Goal: Information Seeking & Learning: Learn about a topic

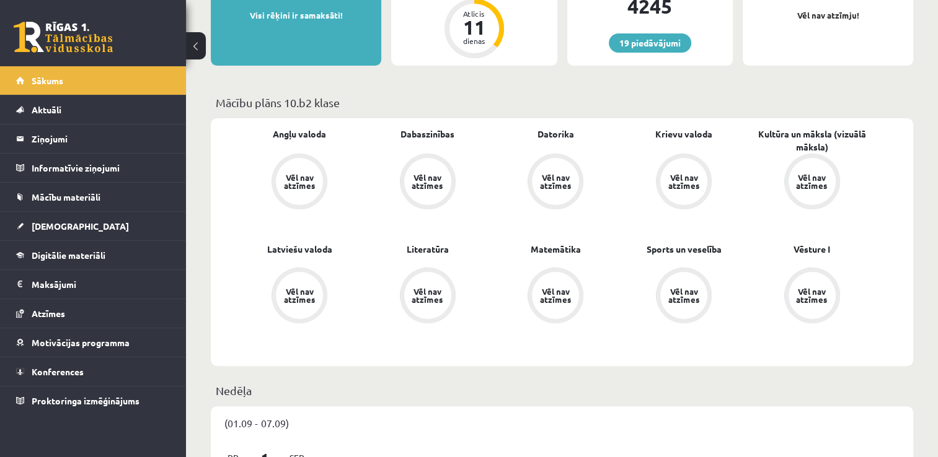
scroll to position [283, 0]
click at [64, 254] on span "Digitālie materiāli" at bounding box center [69, 255] width 74 height 11
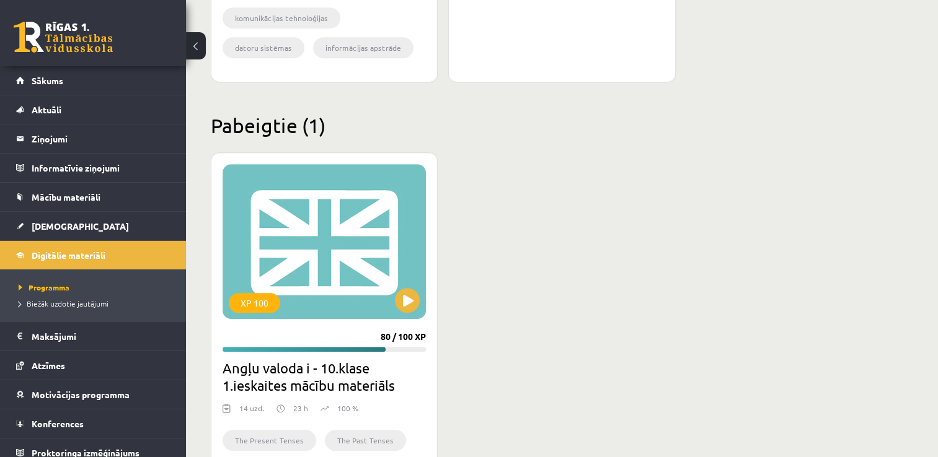
scroll to position [654, 0]
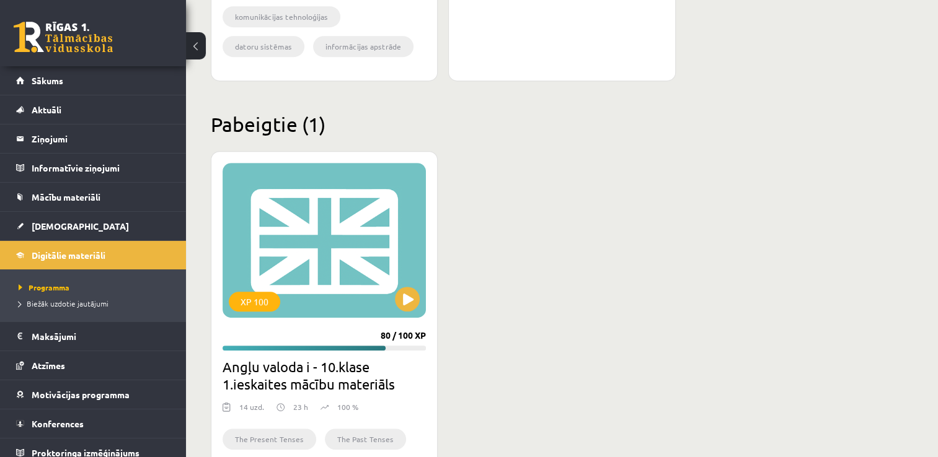
click at [609, 274] on div "XP 100 80 / 100 XP Angļu valoda i - 10.klase 1.ieskaites mācību materiāls 14 uz…" at bounding box center [562, 328] width 702 height 355
click at [415, 294] on button at bounding box center [407, 299] width 25 height 25
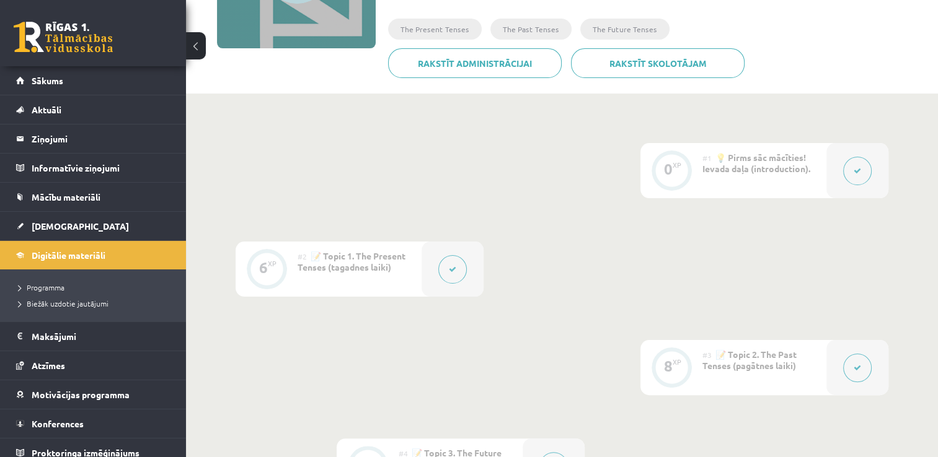
scroll to position [204, 0]
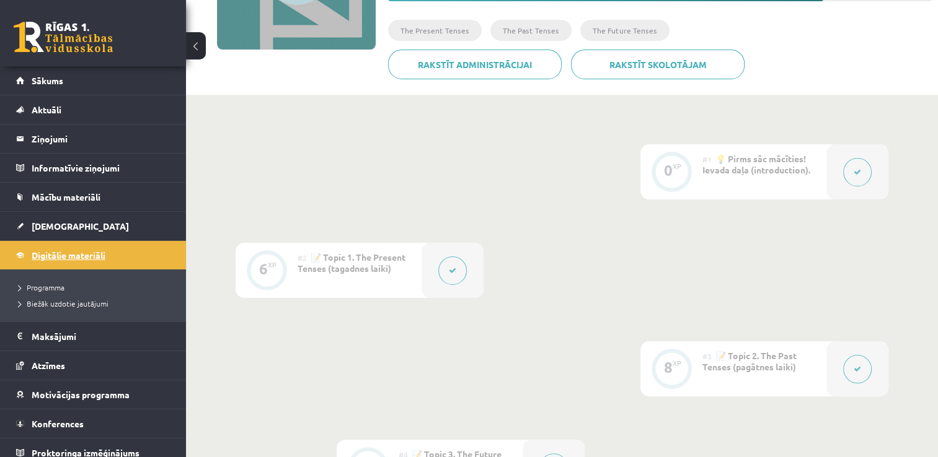
click at [99, 253] on span "Digitālie materiāli" at bounding box center [69, 255] width 74 height 11
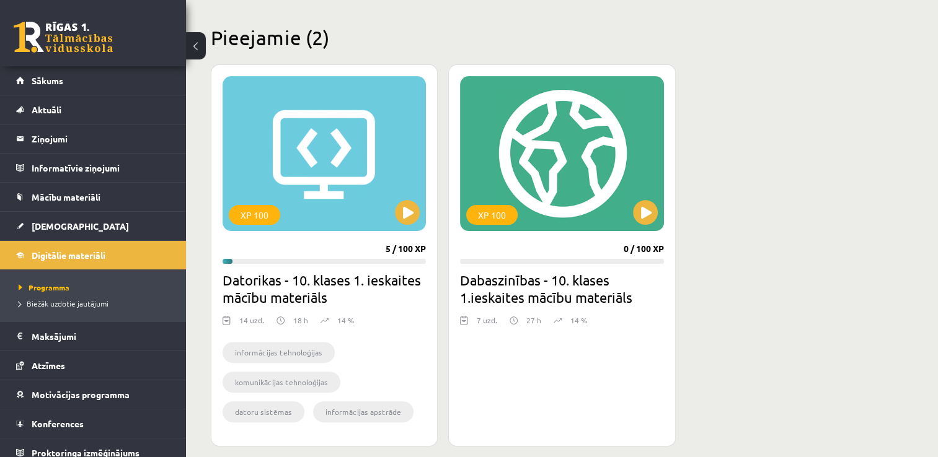
scroll to position [310, 0]
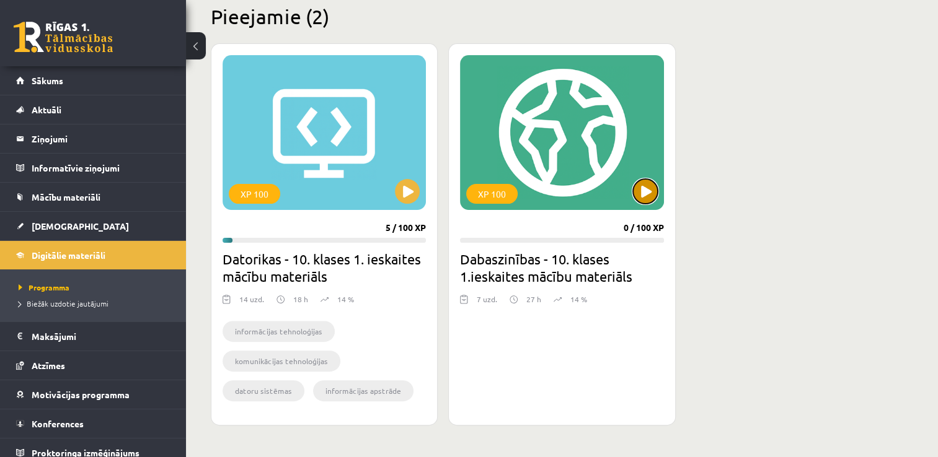
click at [633, 195] on button at bounding box center [645, 191] width 25 height 25
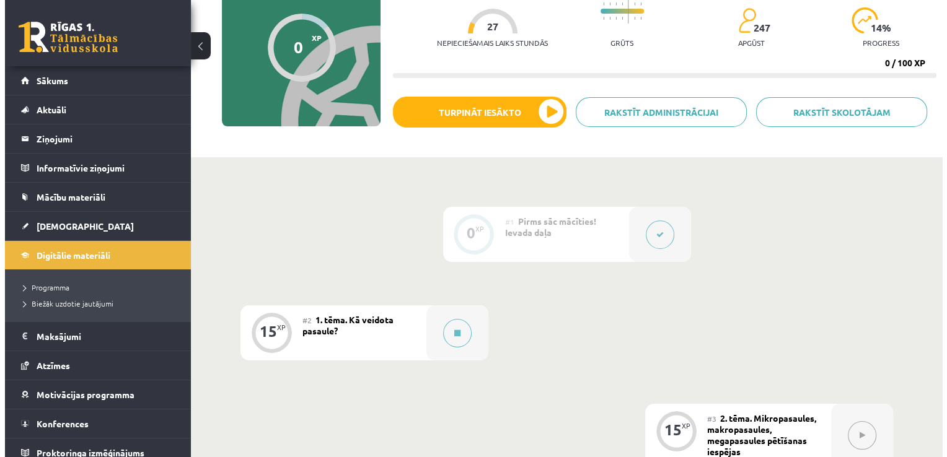
scroll to position [186, 0]
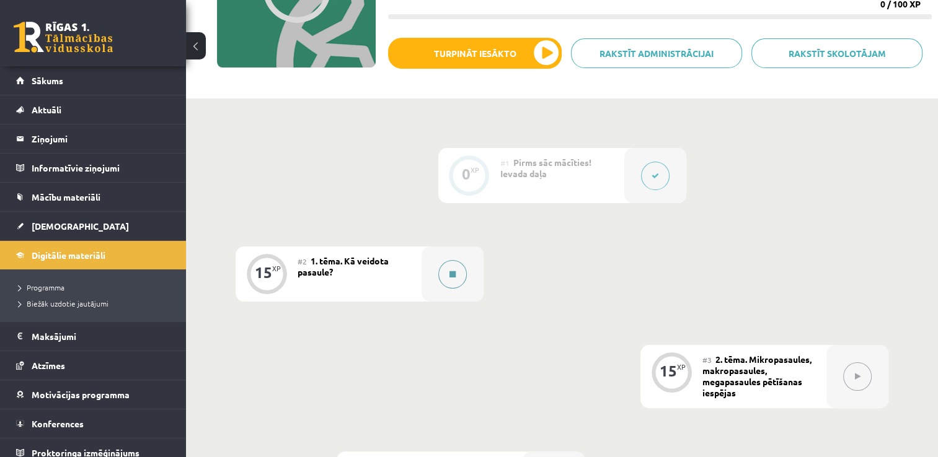
click at [456, 271] on button at bounding box center [452, 274] width 29 height 29
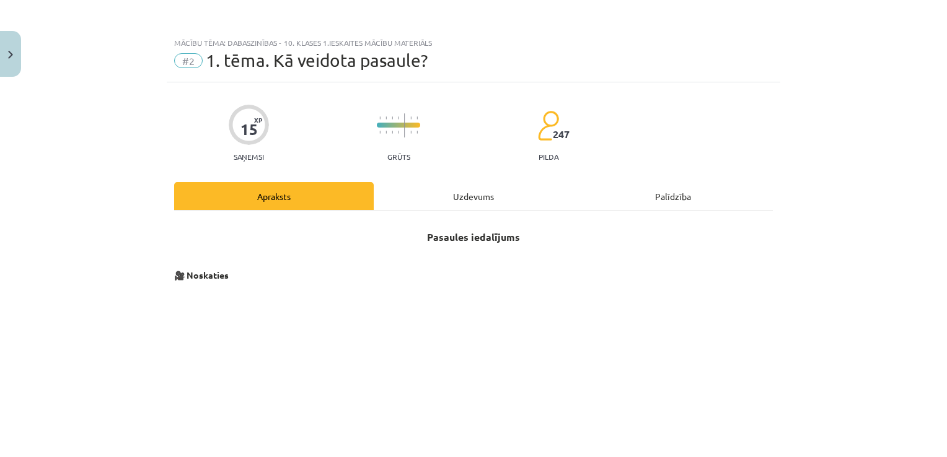
click at [472, 196] on div "Uzdevums" at bounding box center [474, 196] width 200 height 28
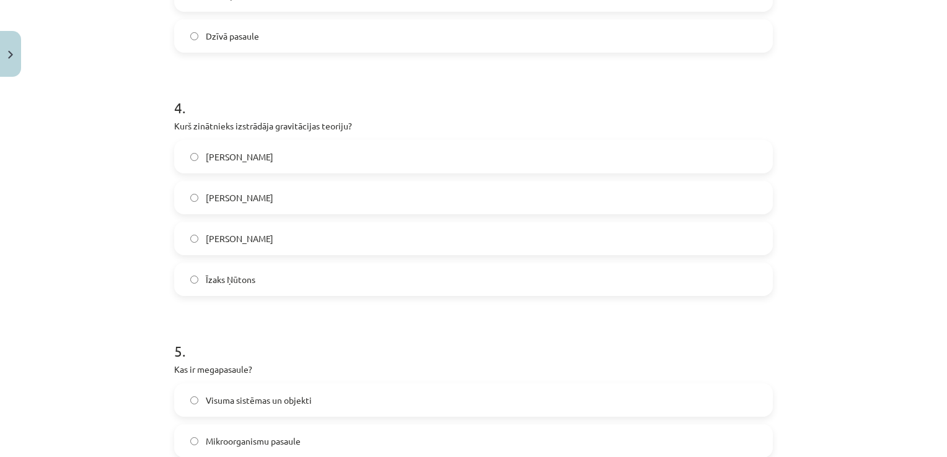
scroll to position [961, 0]
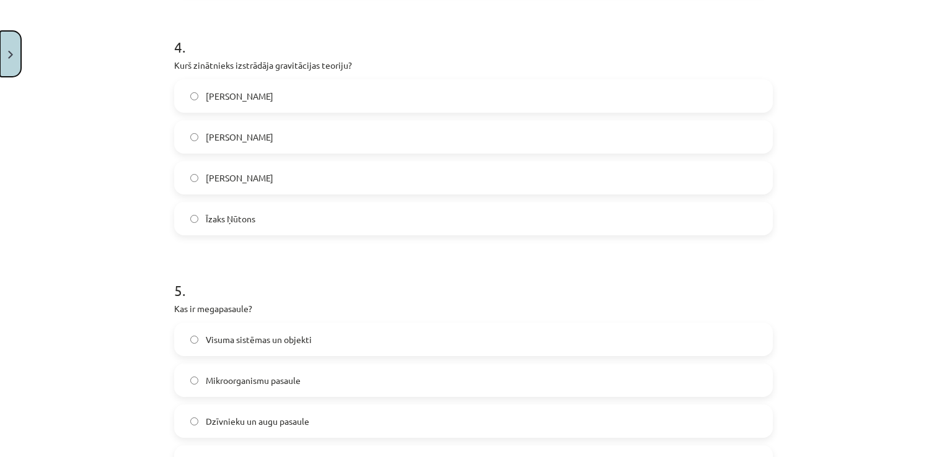
click at [2, 58] on button "Close" at bounding box center [10, 54] width 21 height 46
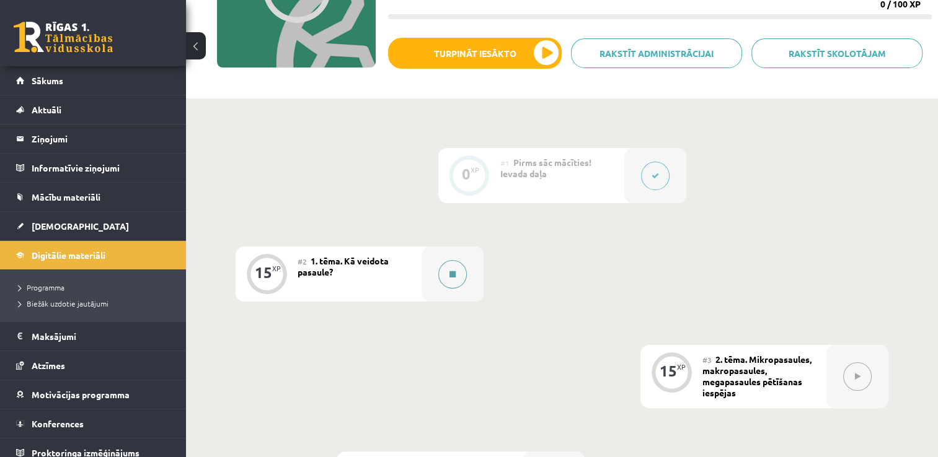
click at [464, 281] on div at bounding box center [452, 274] width 62 height 55
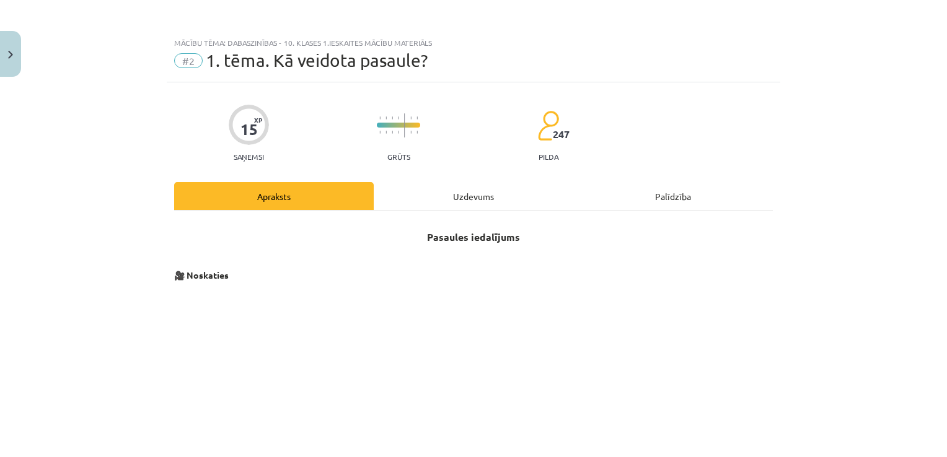
click at [483, 186] on div "Uzdevums" at bounding box center [474, 196] width 200 height 28
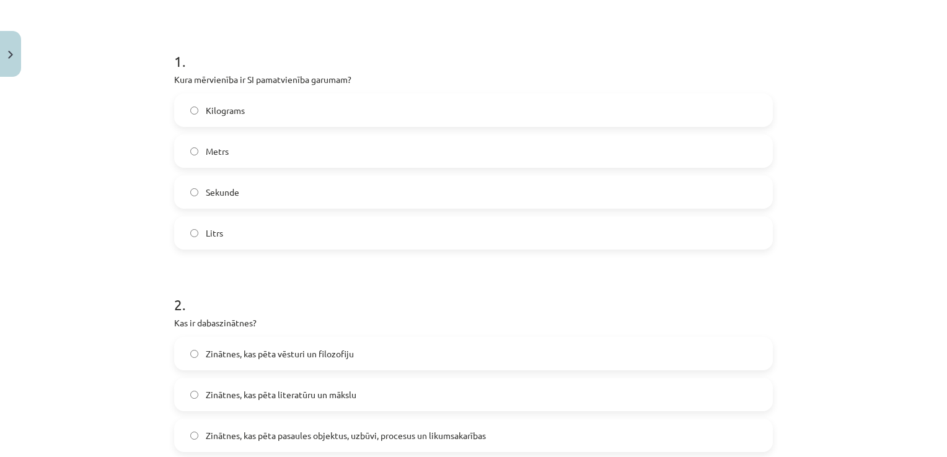
scroll to position [217, 0]
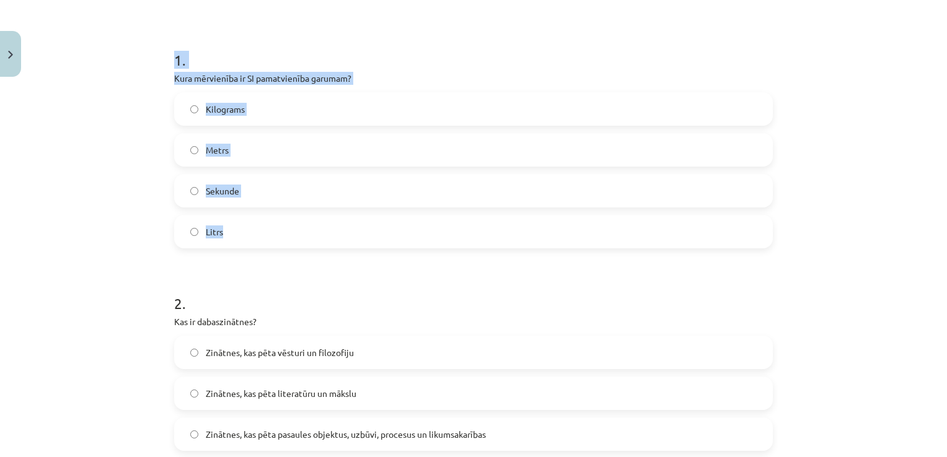
drag, startPoint x: 170, startPoint y: 61, endPoint x: 253, endPoint y: 245, distance: 201.7
click at [253, 245] on div "1 . Kura mērvienība ir SI pamatvienība garumam? Kilograms Metrs Sekunde Litrs" at bounding box center [473, 139] width 599 height 219
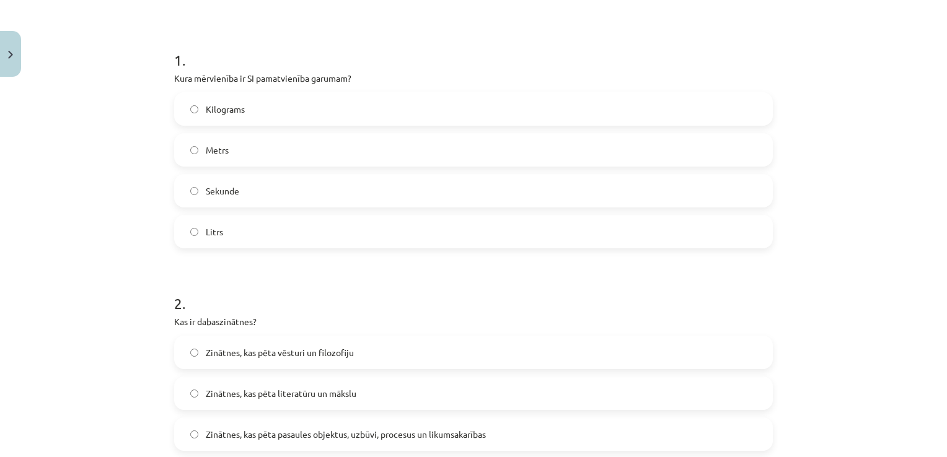
drag, startPoint x: 253, startPoint y: 245, endPoint x: 226, endPoint y: 259, distance: 30.8
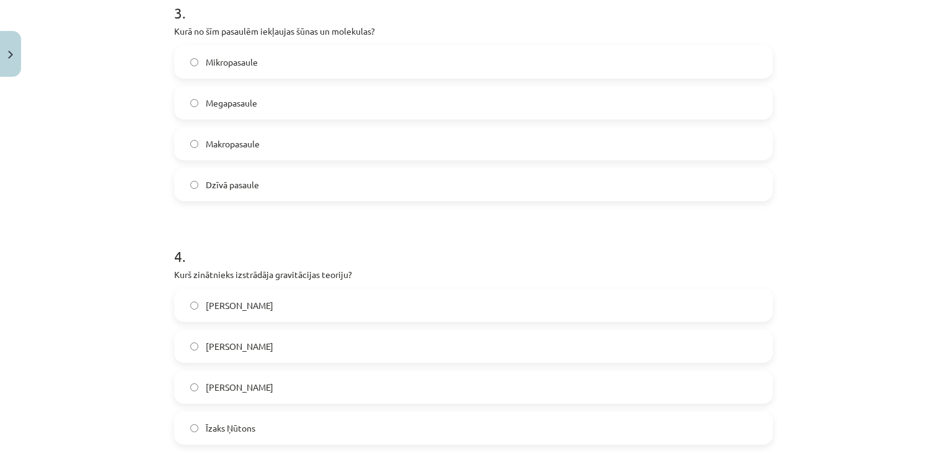
scroll to position [713, 0]
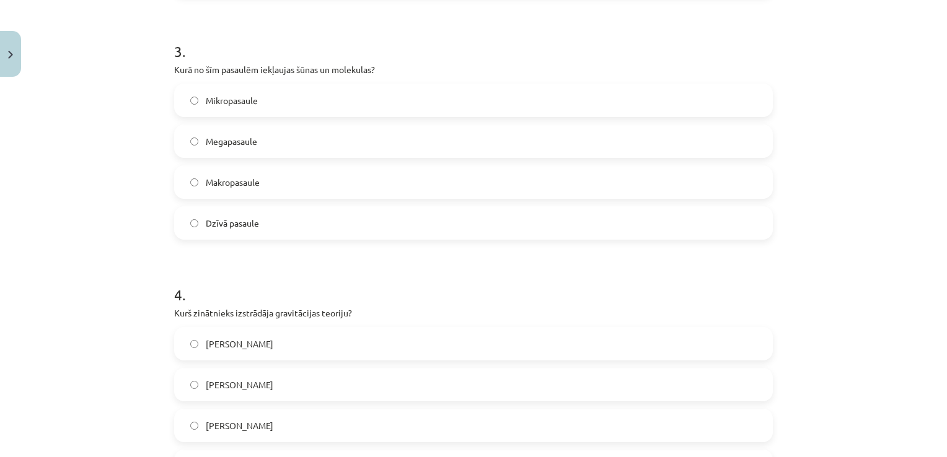
click at [284, 103] on label "Mikropasaule" at bounding box center [473, 100] width 596 height 31
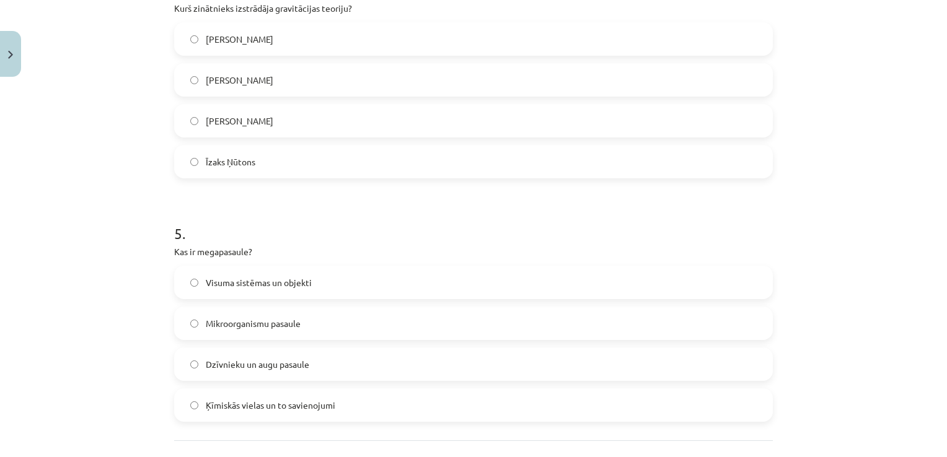
scroll to position [1125, 0]
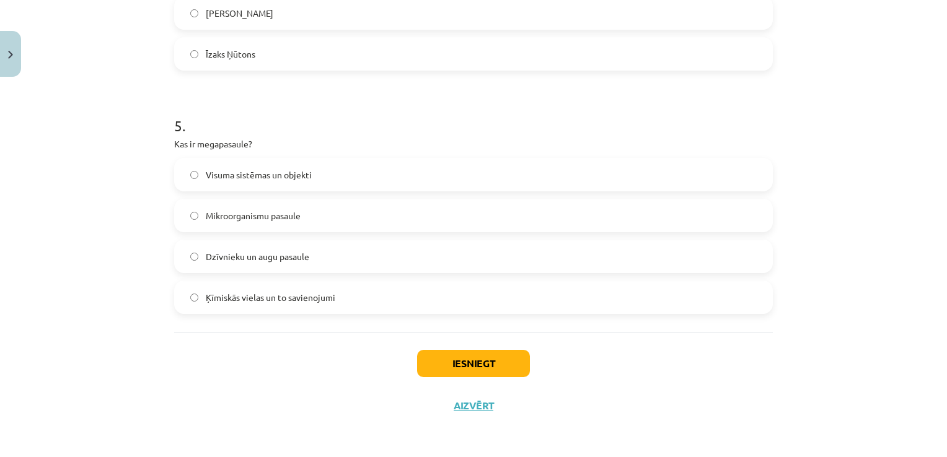
click at [281, 177] on span "Visuma sistēmas un objekti" at bounding box center [259, 175] width 106 height 13
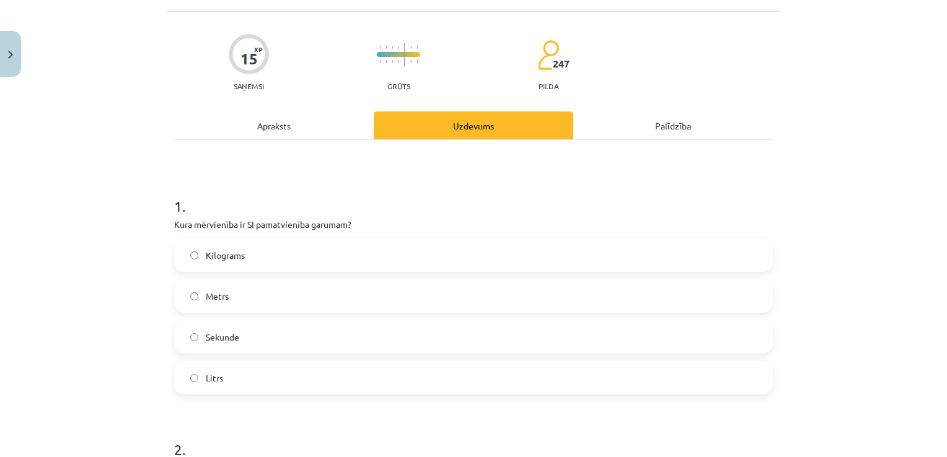
scroll to position [72, 0]
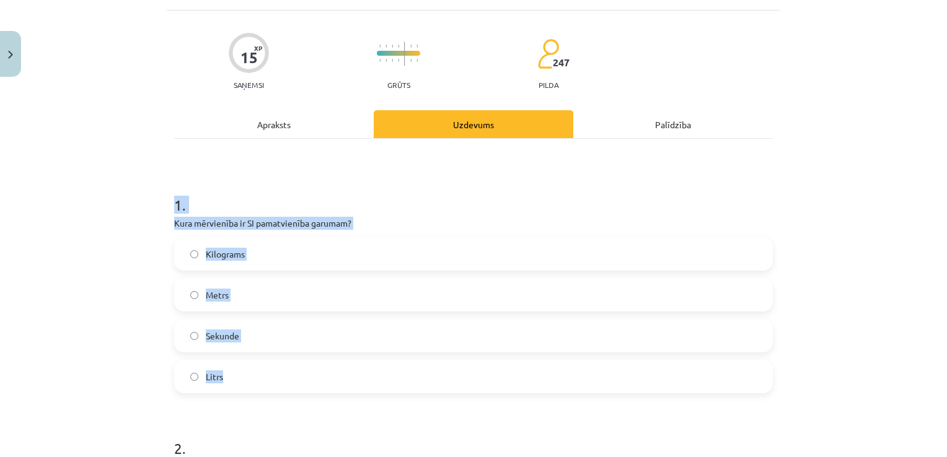
drag, startPoint x: 164, startPoint y: 197, endPoint x: 281, endPoint y: 385, distance: 221.8
copy div "1 . Kura mērvienība ir SI pamatvienība garumam? Kilograms Metrs Sekunde Litrs"
click at [143, 285] on div "Mācību tēma: Dabaszinības - 10. klases 1.ieskaites mācību materiāls #2 1. tēma.…" at bounding box center [473, 228] width 947 height 457
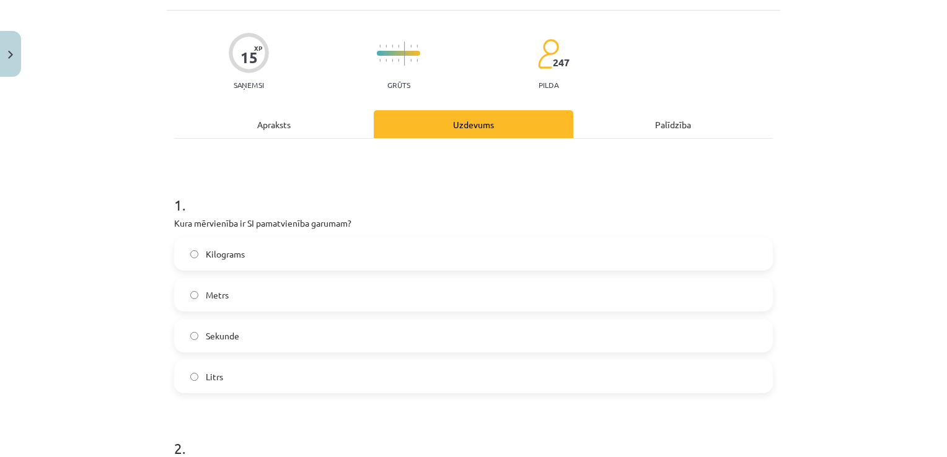
click at [273, 121] on div "Apraksts" at bounding box center [274, 124] width 200 height 28
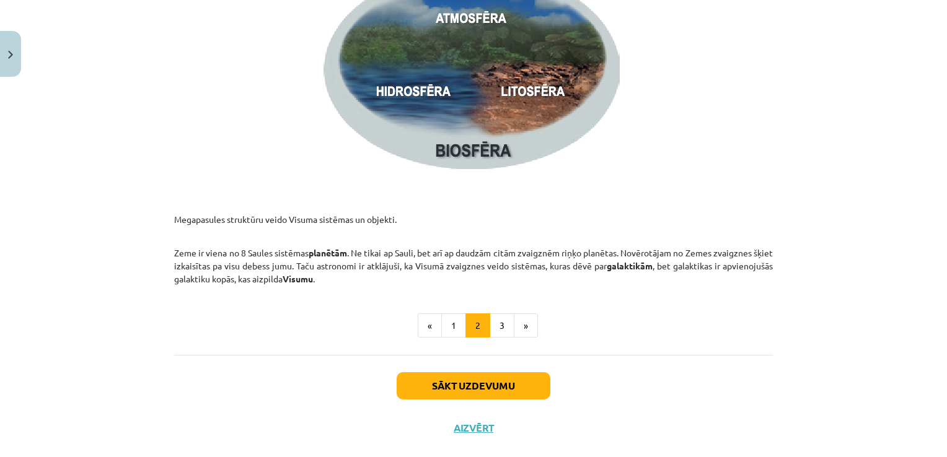
scroll to position [1877, 0]
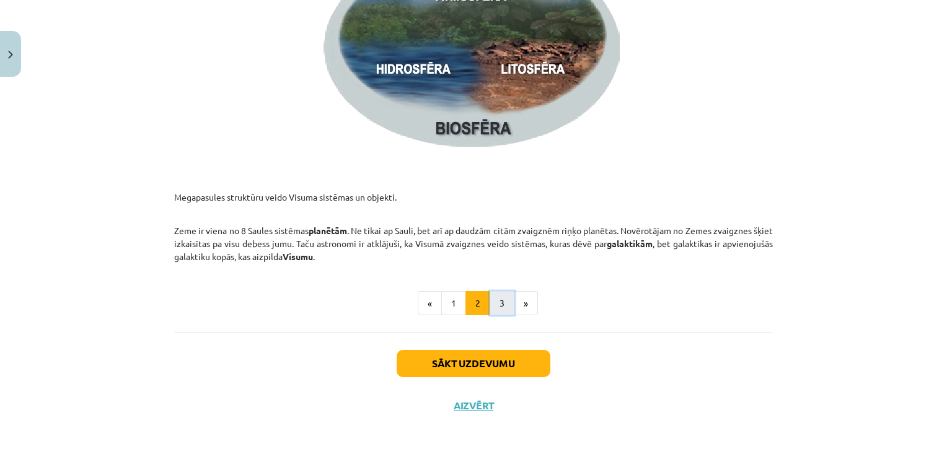
click at [492, 294] on button "3" at bounding box center [502, 303] width 25 height 25
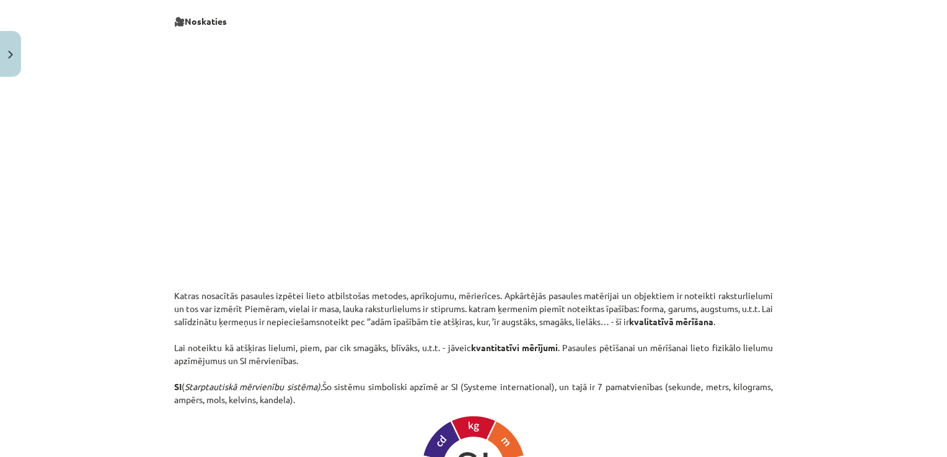
scroll to position [0, 0]
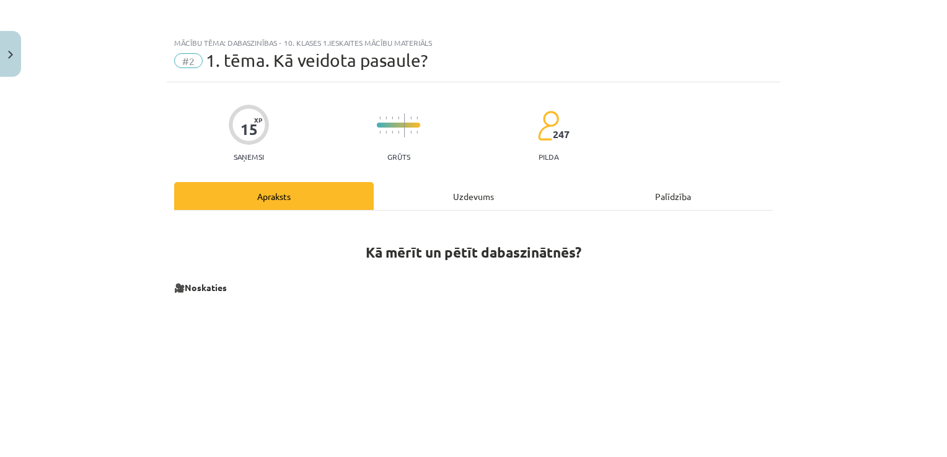
click at [451, 193] on div "Uzdevums" at bounding box center [474, 196] width 200 height 28
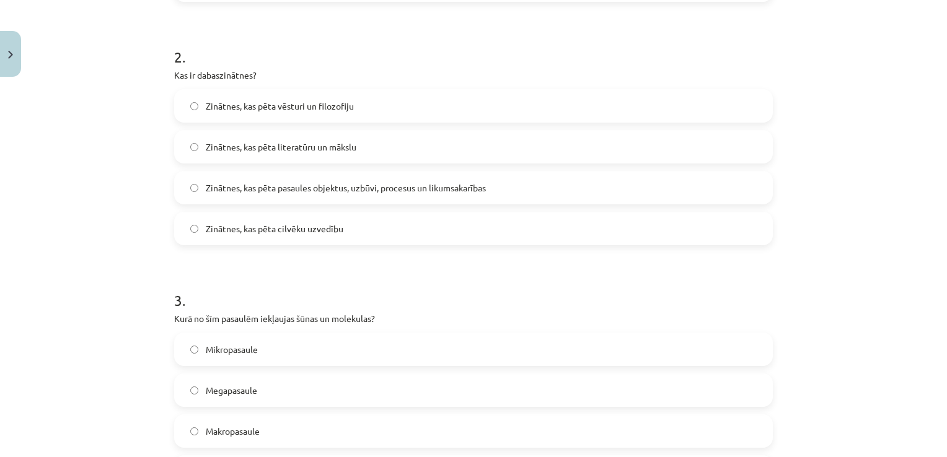
scroll to position [465, 0]
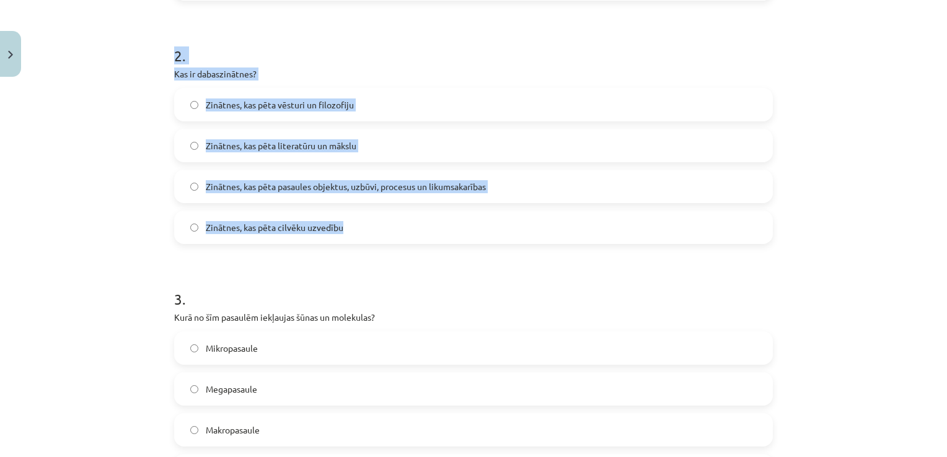
drag, startPoint x: 167, startPoint y: 50, endPoint x: 342, endPoint y: 235, distance: 255.1
click at [342, 235] on div "15 XP Saņemsi Grūts 247 pilda Apraksts Uzdevums Palīdzība 1 . Kura mērvienība i…" at bounding box center [474, 353] width 614 height 1470
copy div "2 . Kas ir dabaszinātnes? Zinātnes, kas pēta vēsturi un filozofiju Zinātnes, ka…"
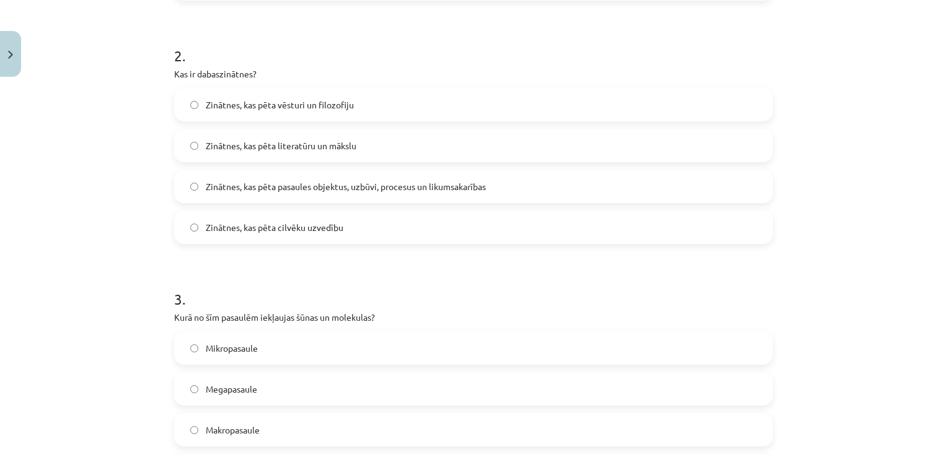
click at [317, 262] on form "1 . Kura mērvienība ir SI pamatvienība garumam? Kilograms Metrs Sekunde Litrs 2…" at bounding box center [473, 378] width 599 height 1193
click at [364, 185] on span "Zinātnes, kas pēta pasaules objektus, uzbūvi, procesus un likumsakarības" at bounding box center [346, 186] width 280 height 13
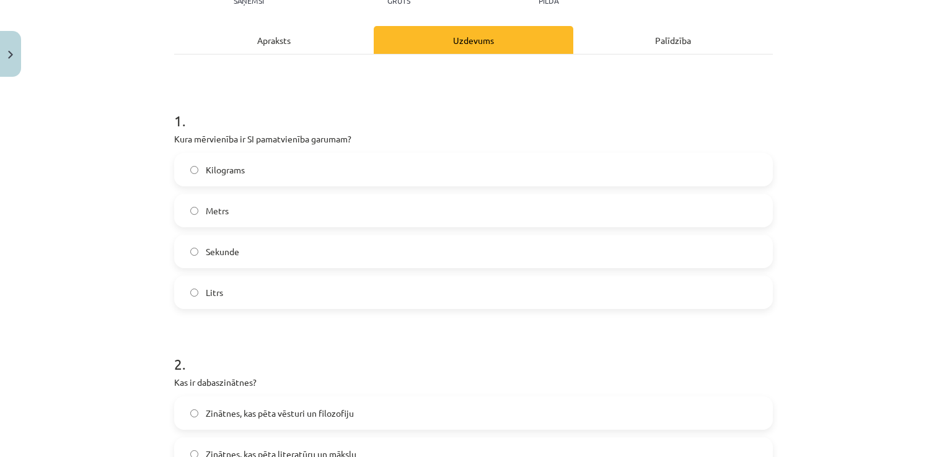
scroll to position [155, 0]
click at [329, 218] on label "Metrs" at bounding box center [473, 211] width 596 height 31
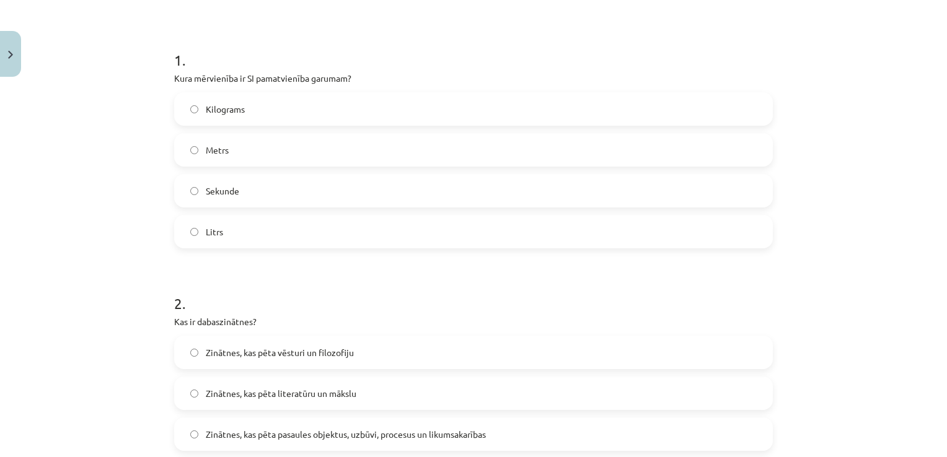
scroll to position [0, 0]
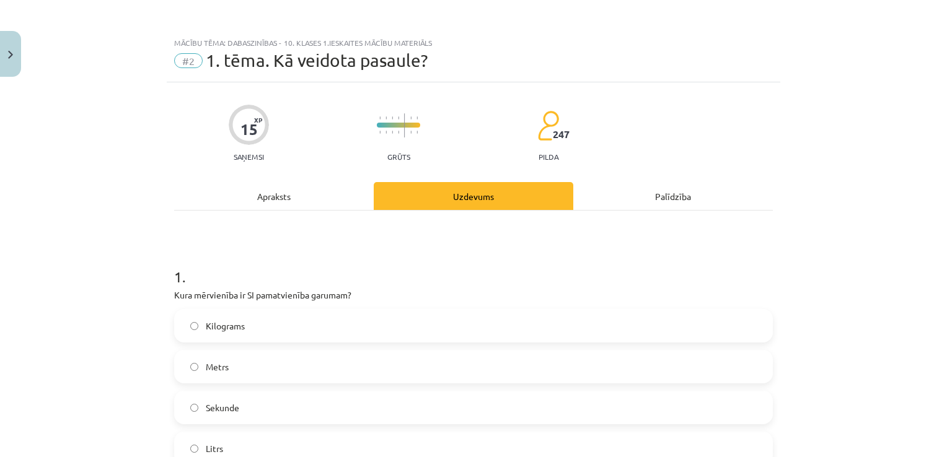
click at [247, 202] on div "Apraksts" at bounding box center [274, 196] width 200 height 28
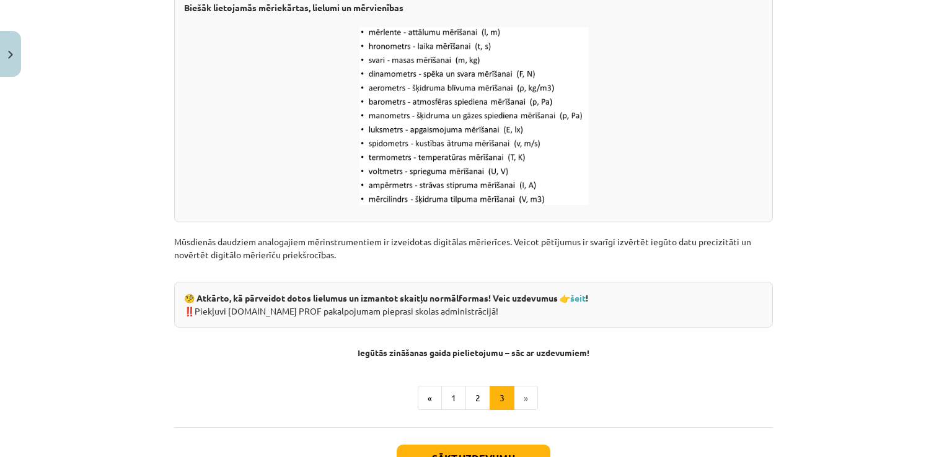
scroll to position [1630, 0]
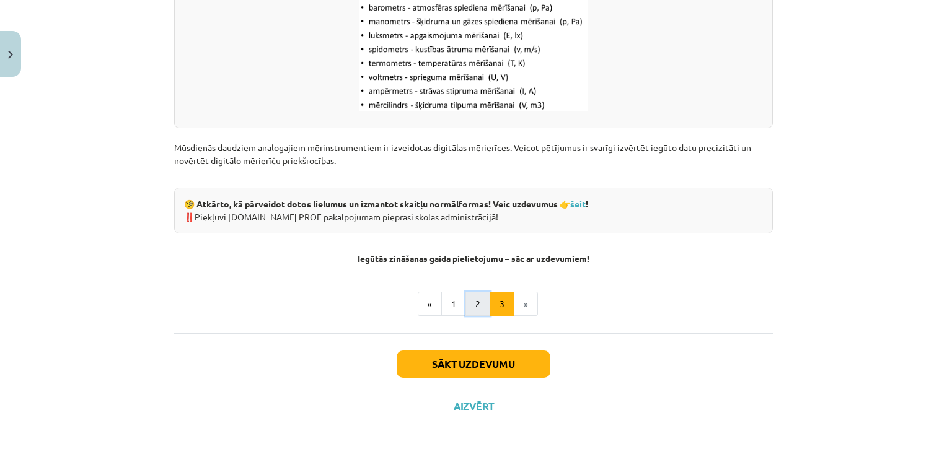
click at [465, 300] on button "2" at bounding box center [477, 304] width 25 height 25
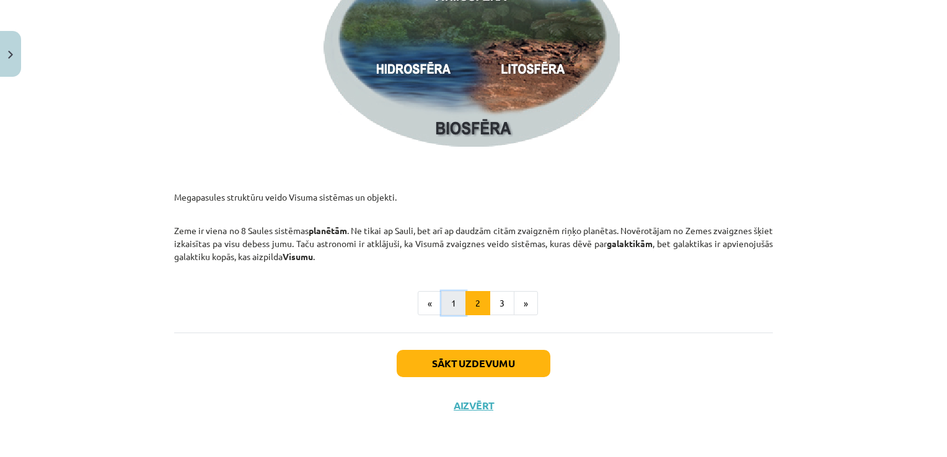
drag, startPoint x: 448, startPoint y: 308, endPoint x: 447, endPoint y: 300, distance: 8.2
click at [447, 306] on button "1" at bounding box center [453, 303] width 25 height 25
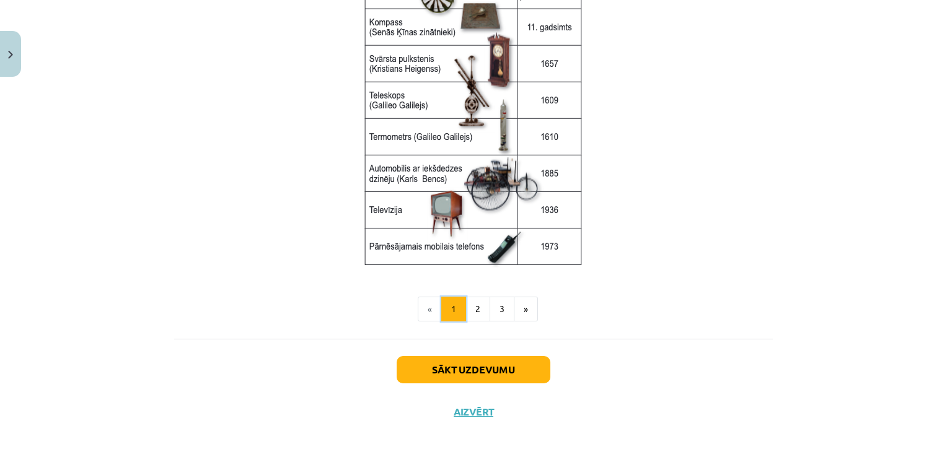
scroll to position [1665, 0]
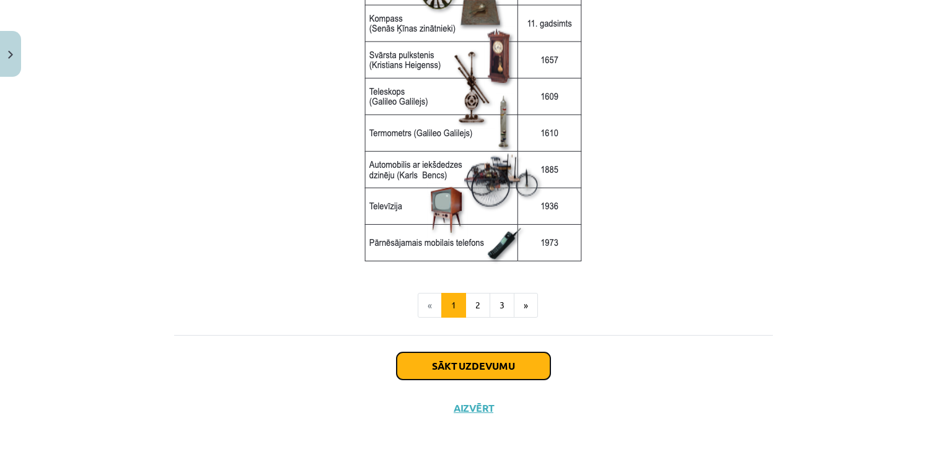
click at [472, 361] on button "Sākt uzdevumu" at bounding box center [474, 366] width 154 height 27
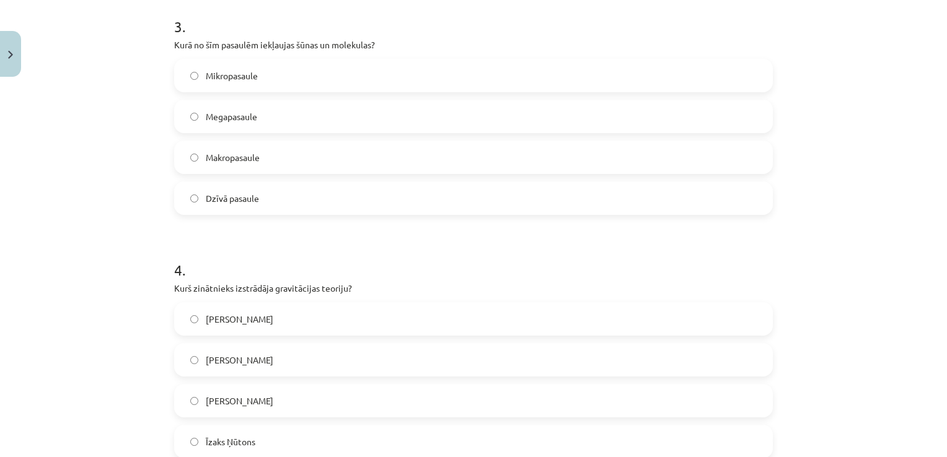
scroll to position [837, 0]
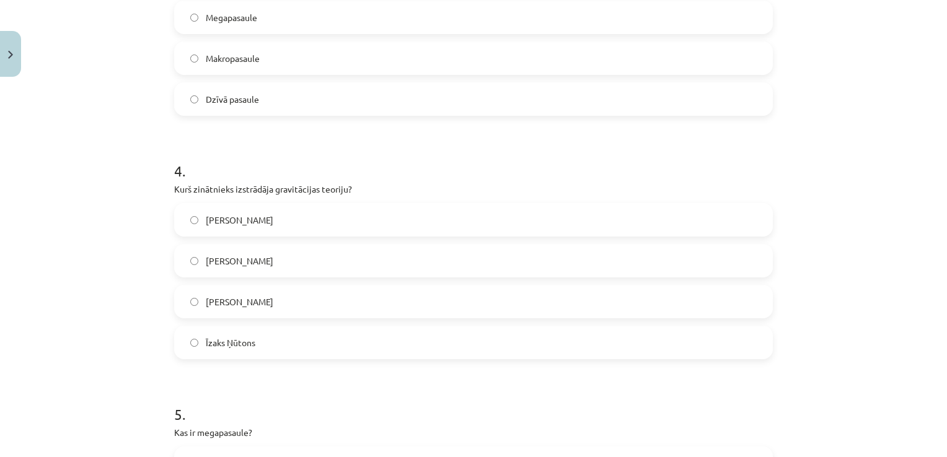
click at [309, 344] on label "Īzaks Ņūtons" at bounding box center [473, 342] width 596 height 31
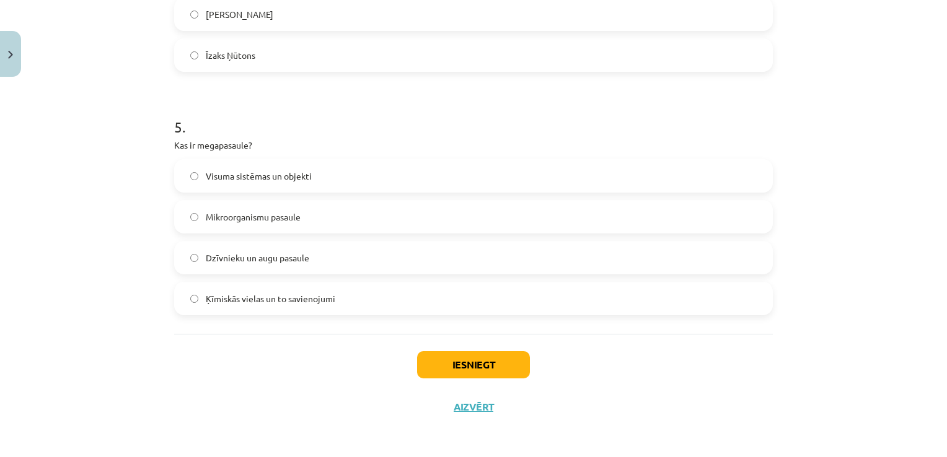
scroll to position [1125, 0]
click at [464, 361] on button "Iesniegt" at bounding box center [473, 363] width 113 height 27
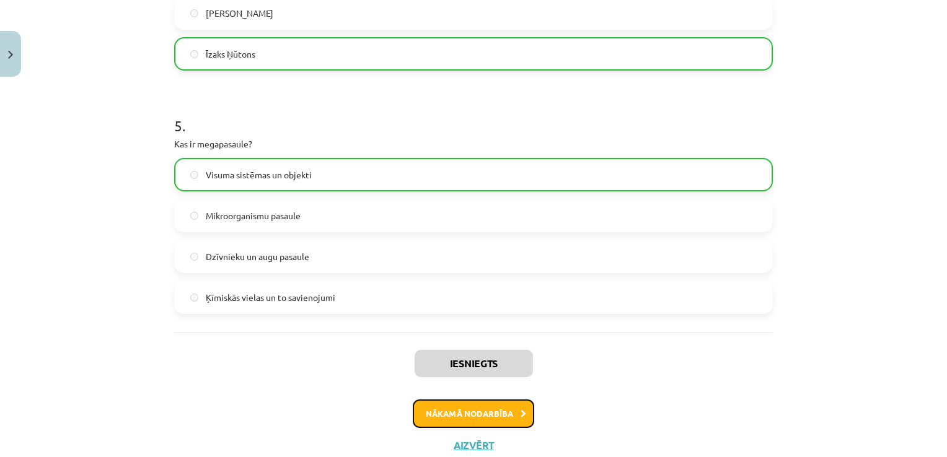
click at [472, 418] on button "Nākamā nodarbība" at bounding box center [473, 414] width 121 height 29
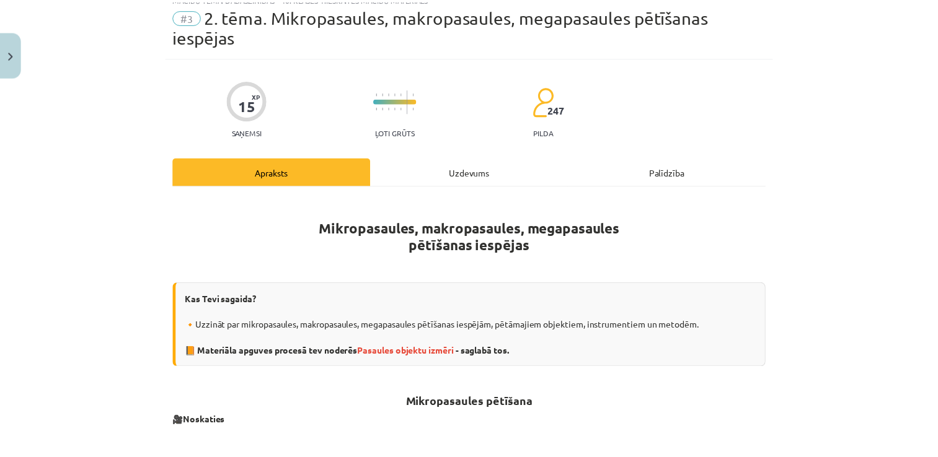
scroll to position [31, 0]
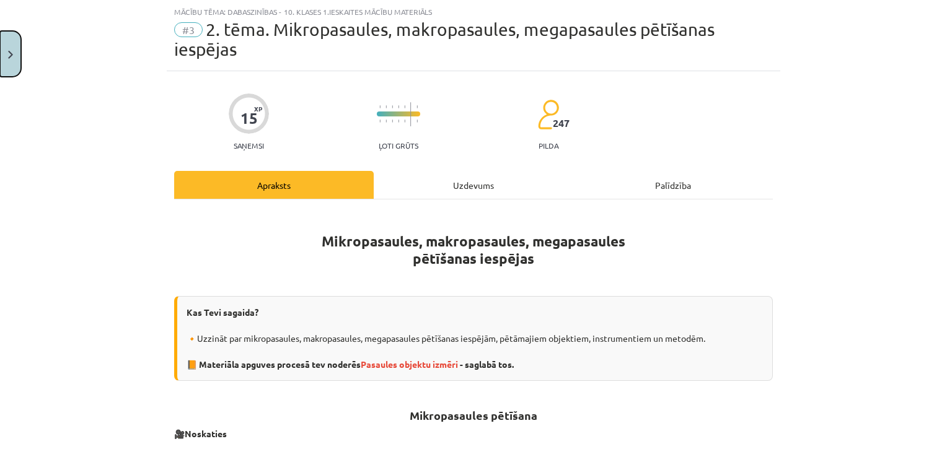
click at [6, 49] on button "Close" at bounding box center [10, 54] width 21 height 46
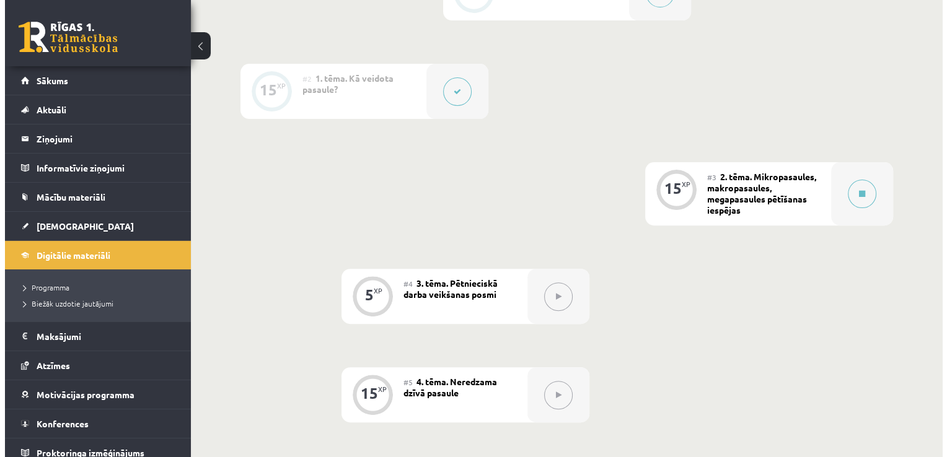
scroll to position [372, 0]
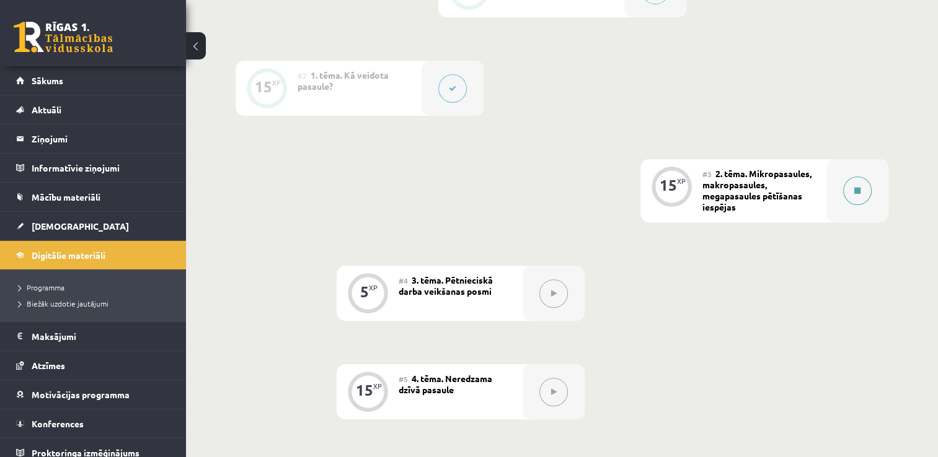
click at [867, 195] on button at bounding box center [857, 191] width 29 height 29
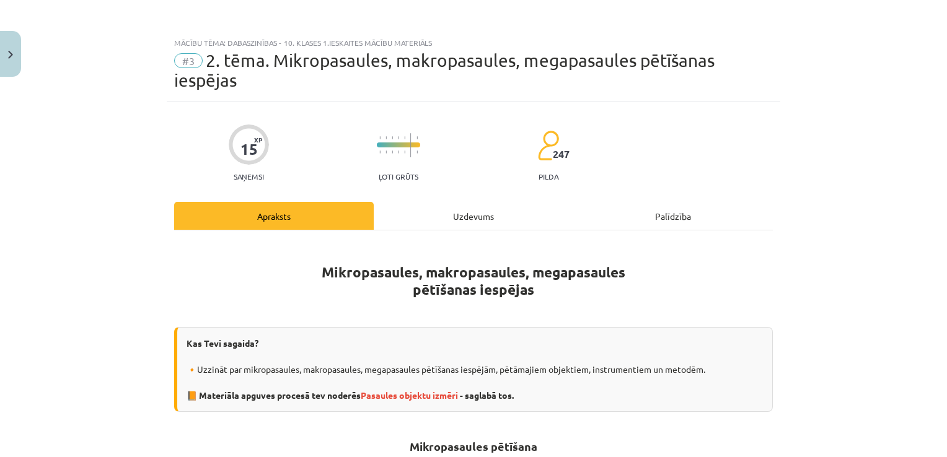
click at [478, 211] on div "Uzdevums" at bounding box center [474, 216] width 200 height 28
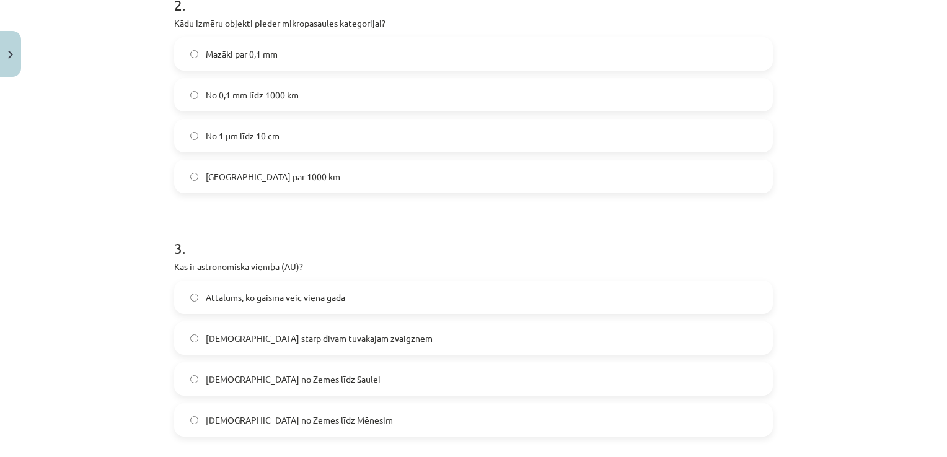
scroll to position [526, 0]
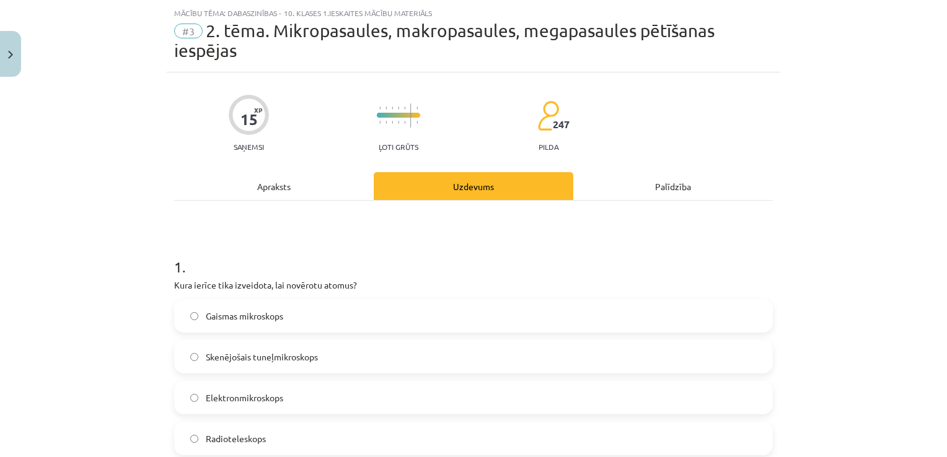
click at [300, 185] on div "Apraksts" at bounding box center [274, 186] width 200 height 28
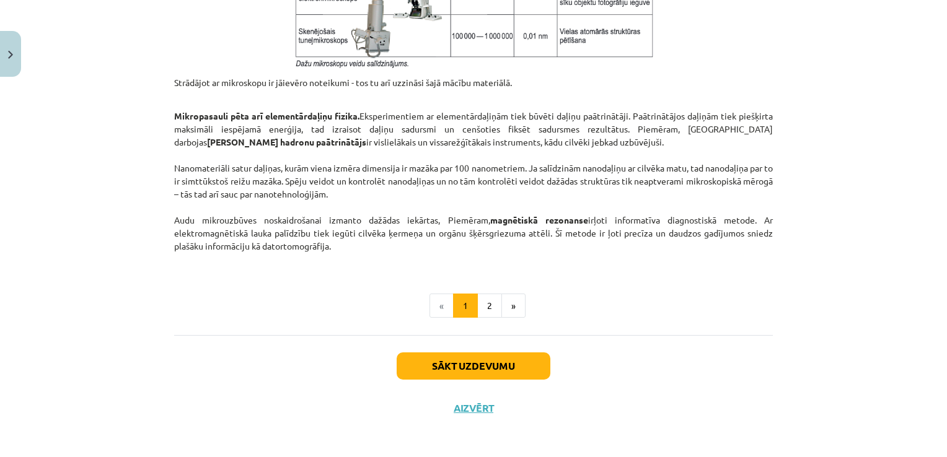
scroll to position [1054, 0]
click at [489, 300] on button "2" at bounding box center [489, 305] width 25 height 25
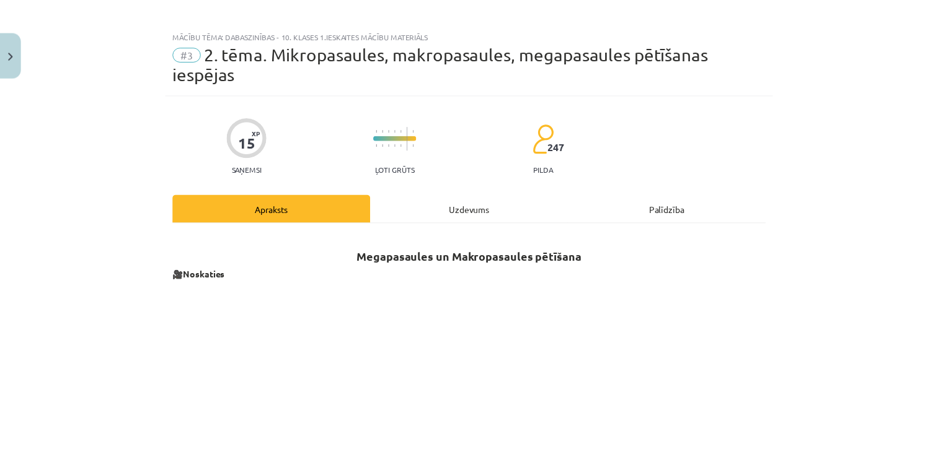
scroll to position [0, 0]
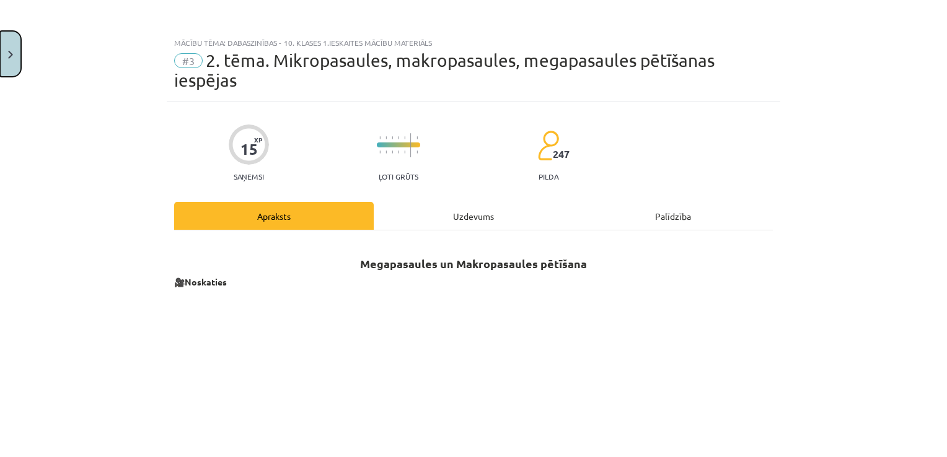
click at [12, 70] on button "Close" at bounding box center [10, 54] width 21 height 46
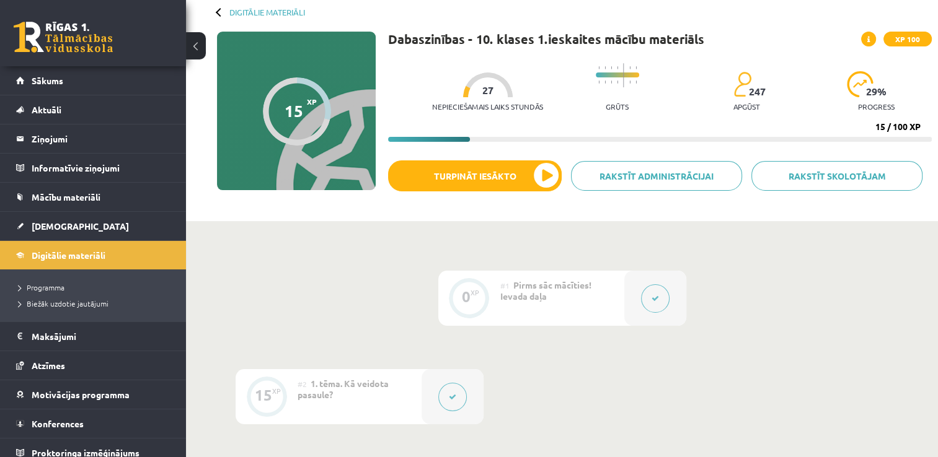
scroll to position [62, 0]
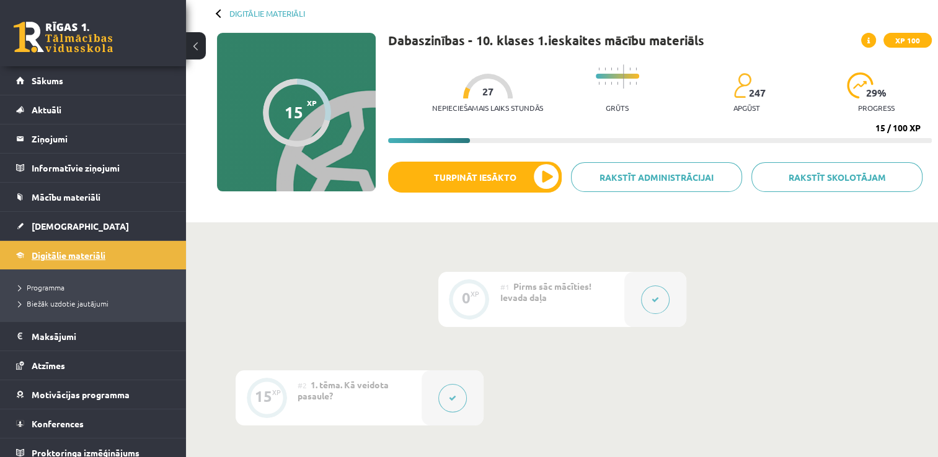
click at [91, 250] on span "Digitālie materiāli" at bounding box center [69, 255] width 74 height 11
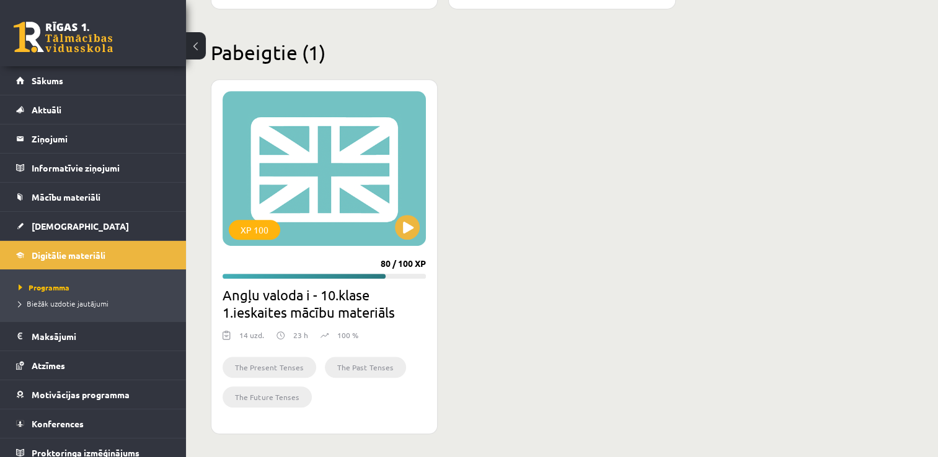
scroll to position [727, 0]
click at [407, 224] on button at bounding box center [407, 226] width 25 height 25
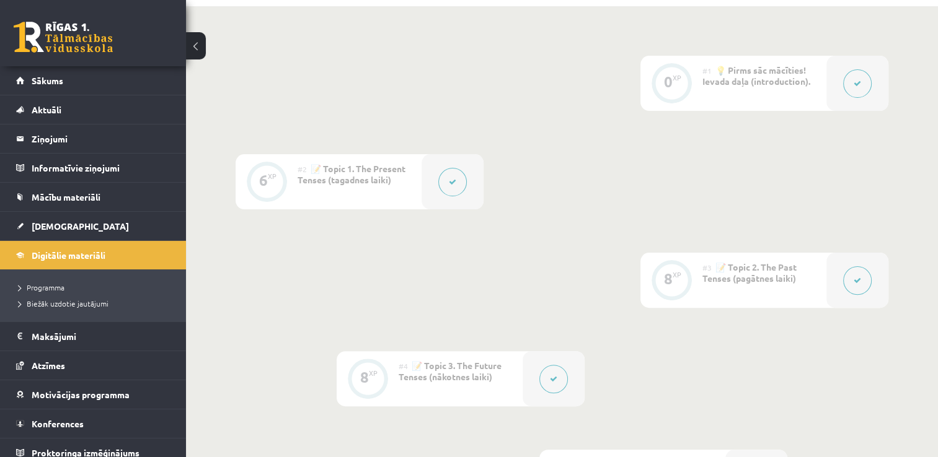
scroll to position [248, 0]
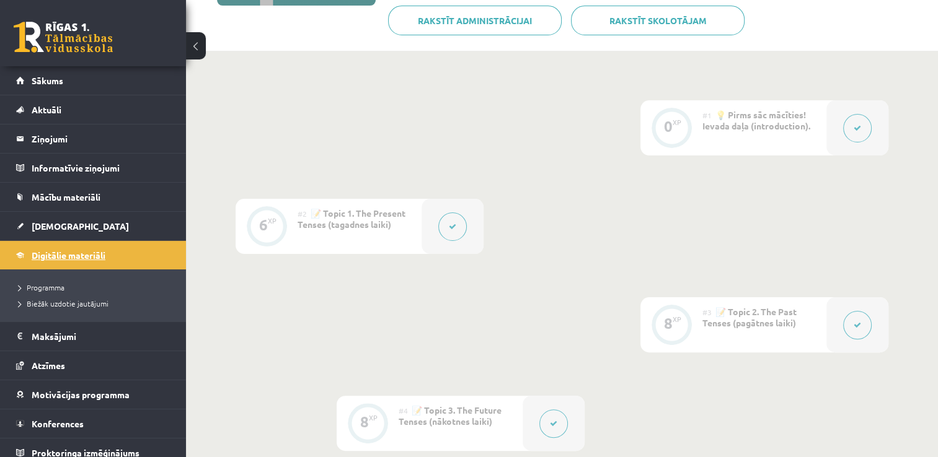
click at [99, 254] on span "Digitālie materiāli" at bounding box center [69, 255] width 74 height 11
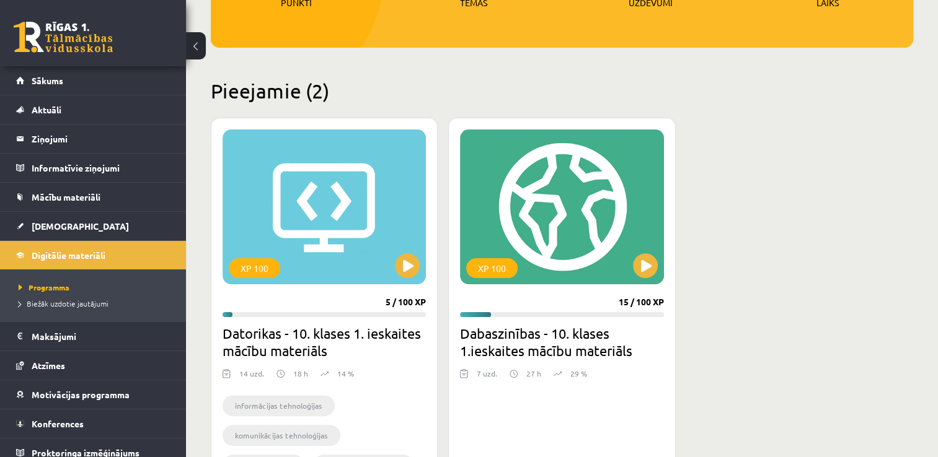
scroll to position [248, 0]
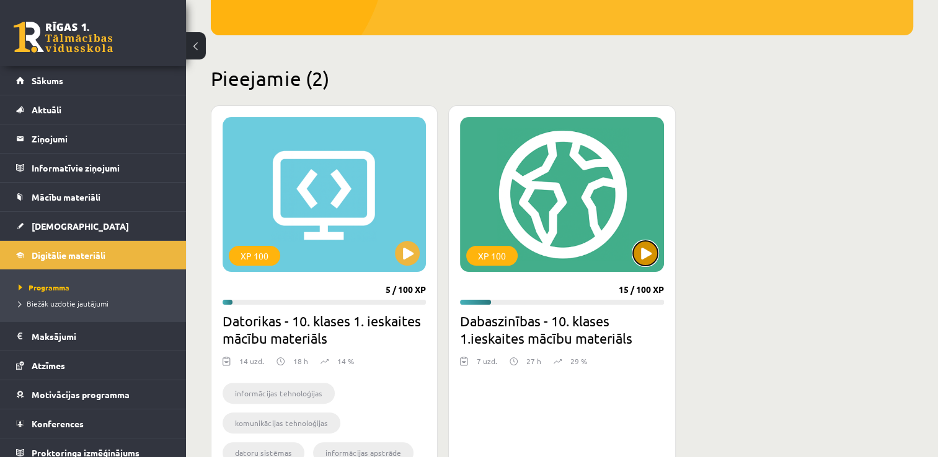
click at [641, 246] on button at bounding box center [645, 253] width 25 height 25
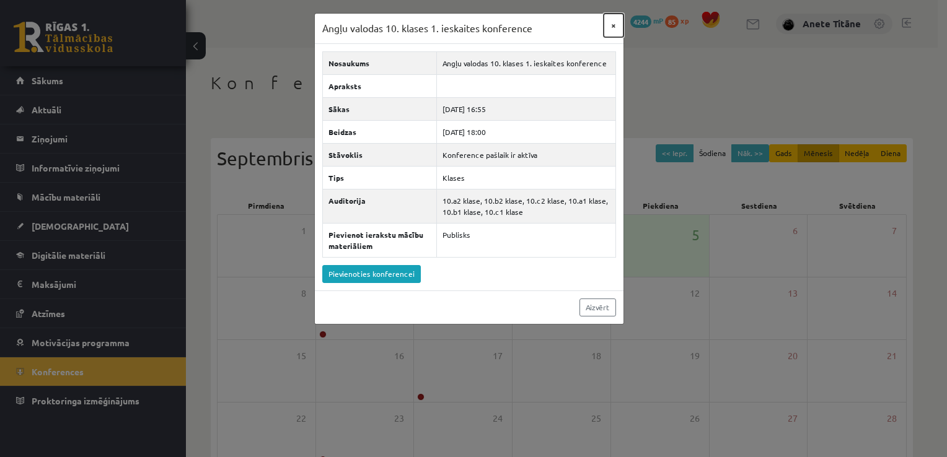
click at [616, 21] on button "×" at bounding box center [614, 26] width 20 height 24
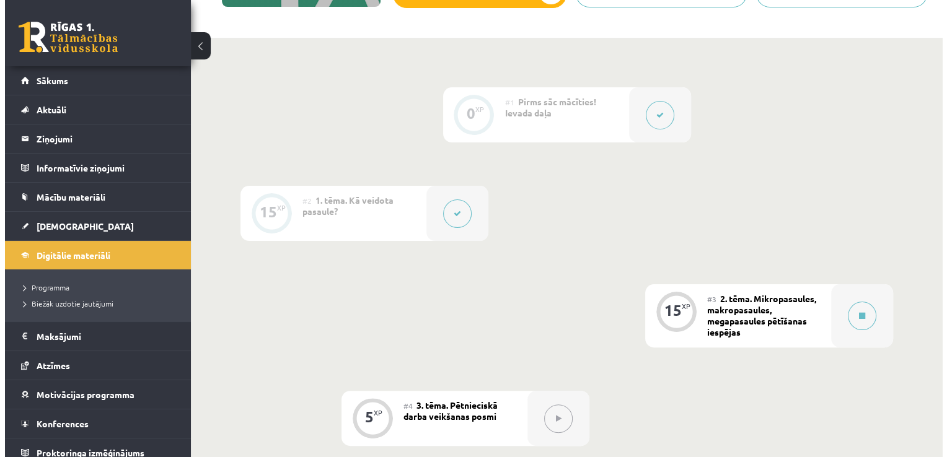
scroll to position [248, 0]
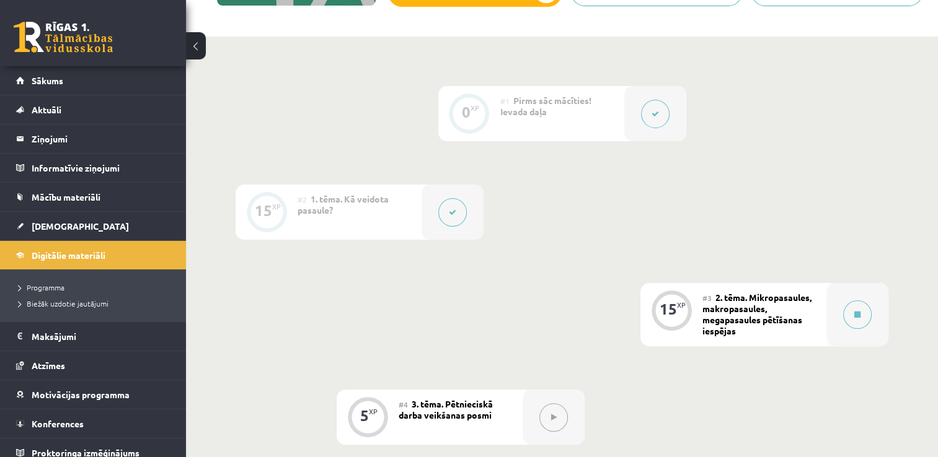
click at [457, 210] on button at bounding box center [452, 212] width 29 height 29
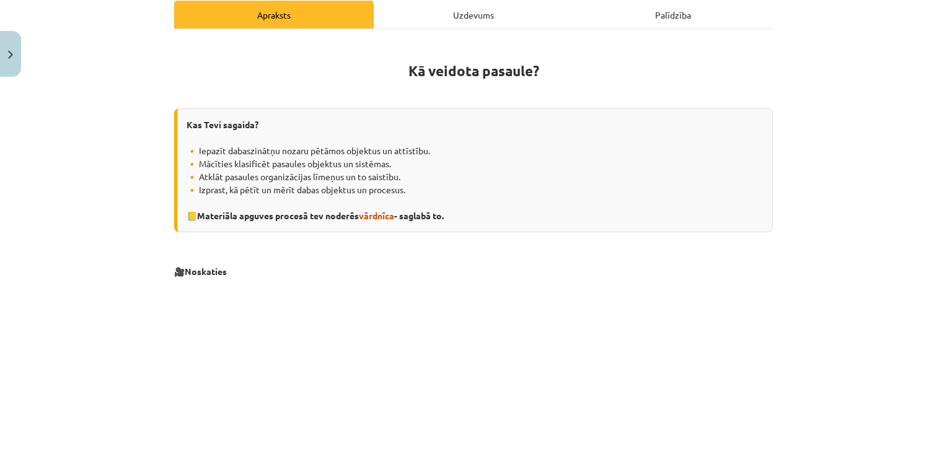
scroll to position [186, 0]
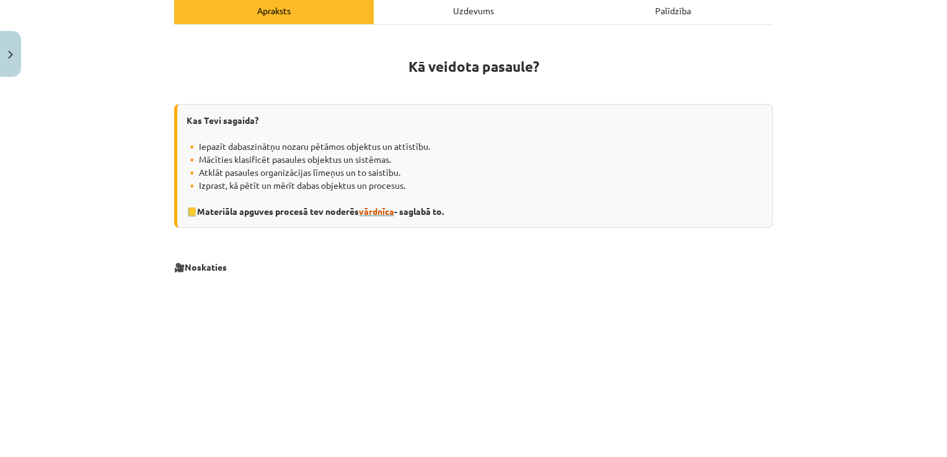
click at [384, 212] on span "vārdnīca" at bounding box center [376, 211] width 35 height 11
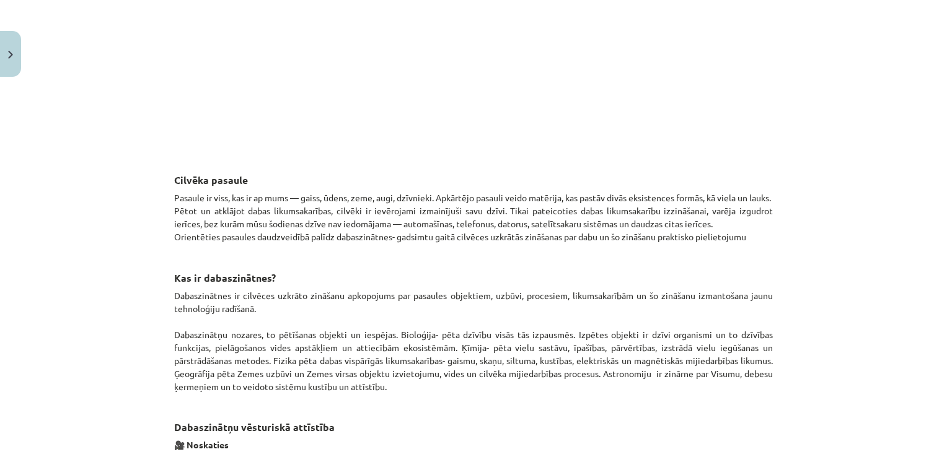
scroll to position [558, 0]
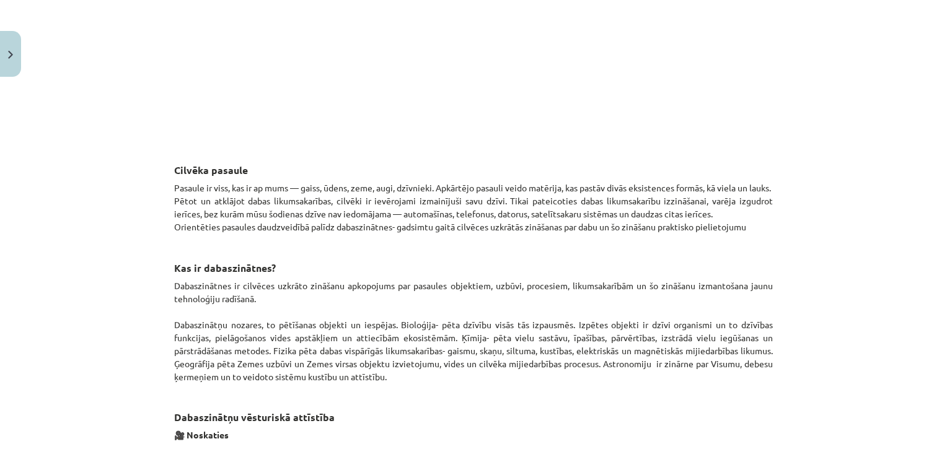
click at [568, 271] on h3 "Kas ir dabaszinātnes?" at bounding box center [473, 258] width 599 height 35
click at [541, 298] on p "Dabaszinātnes ir cilvēces uzkrāto zināšanu apkopojums par pasaules objektiem, u…" at bounding box center [473, 331] width 599 height 104
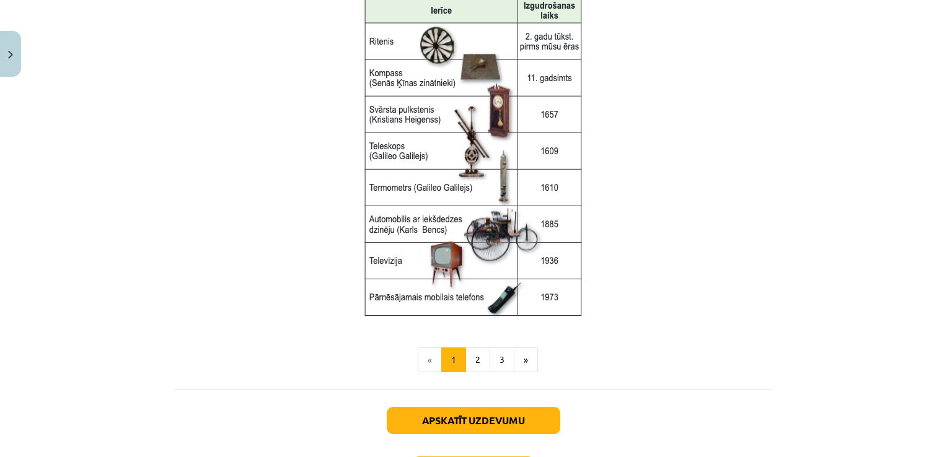
scroll to position [1611, 0]
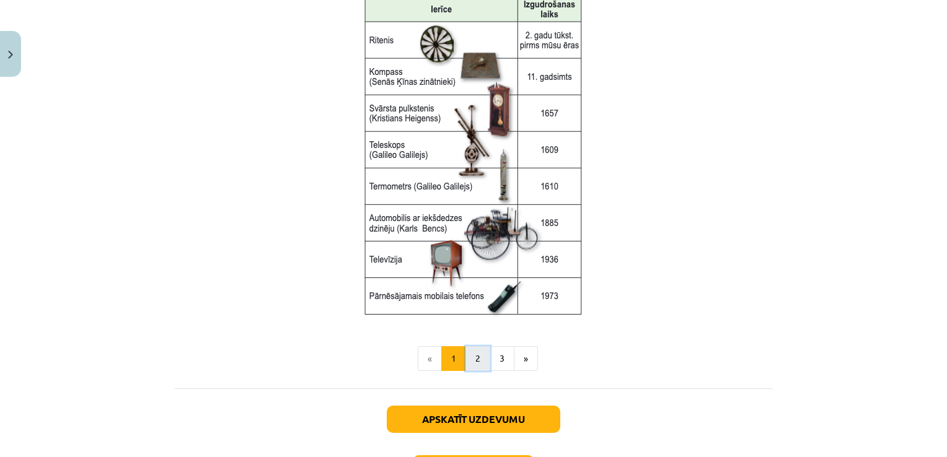
click at [473, 352] on button "2" at bounding box center [477, 358] width 25 height 25
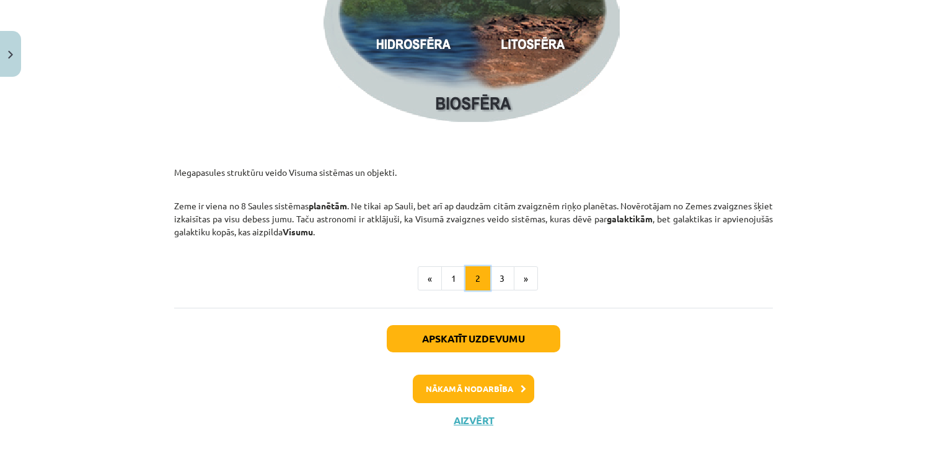
scroll to position [1916, 0]
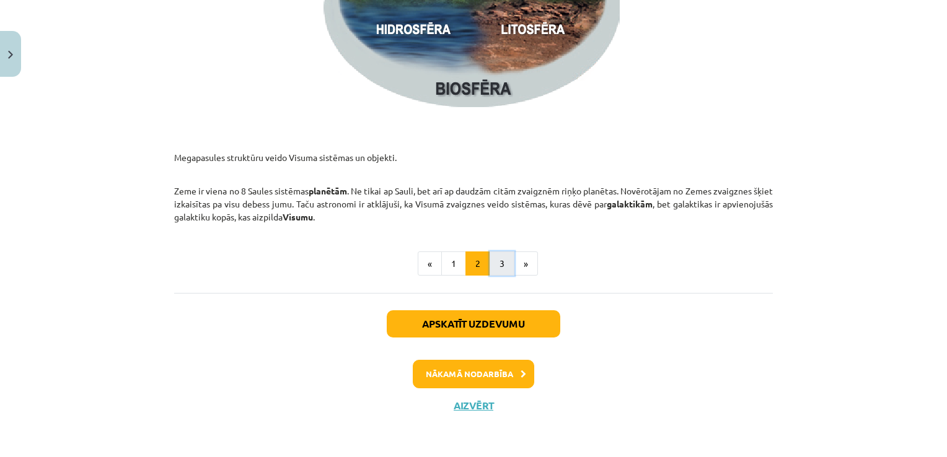
click at [493, 268] on button "3" at bounding box center [502, 264] width 25 height 25
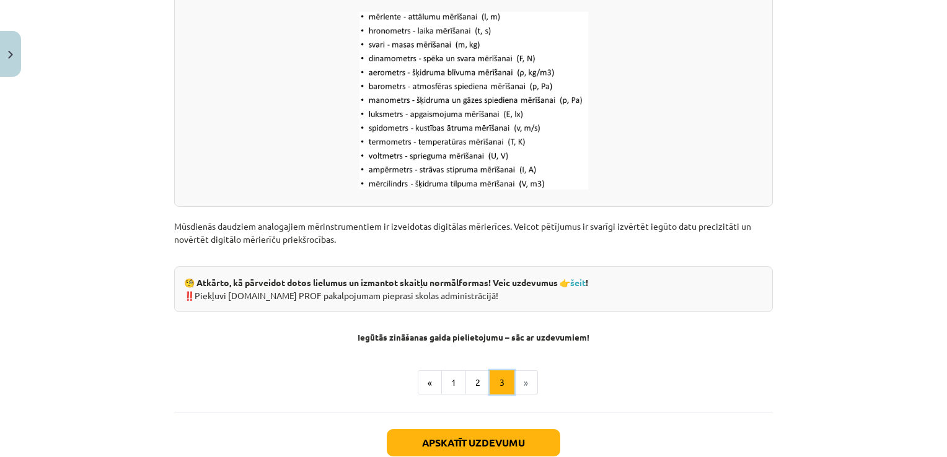
scroll to position [1585, 0]
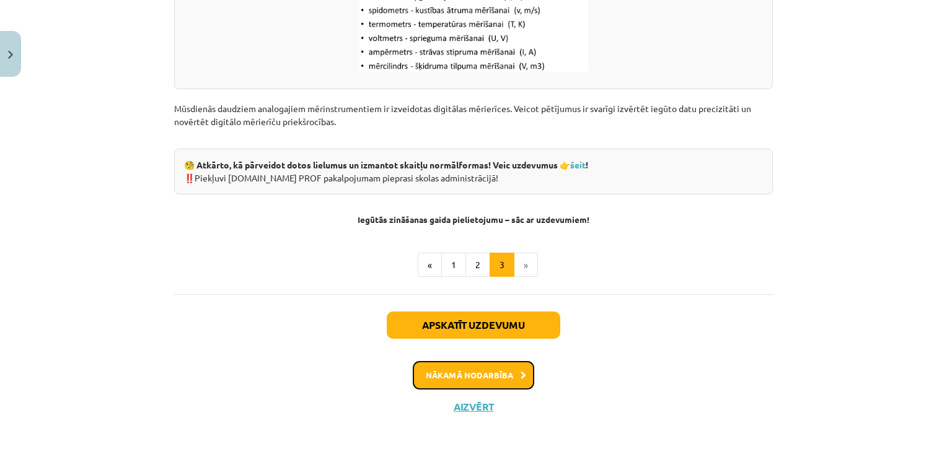
click at [482, 380] on button "Nākamā nodarbība" at bounding box center [473, 375] width 121 height 29
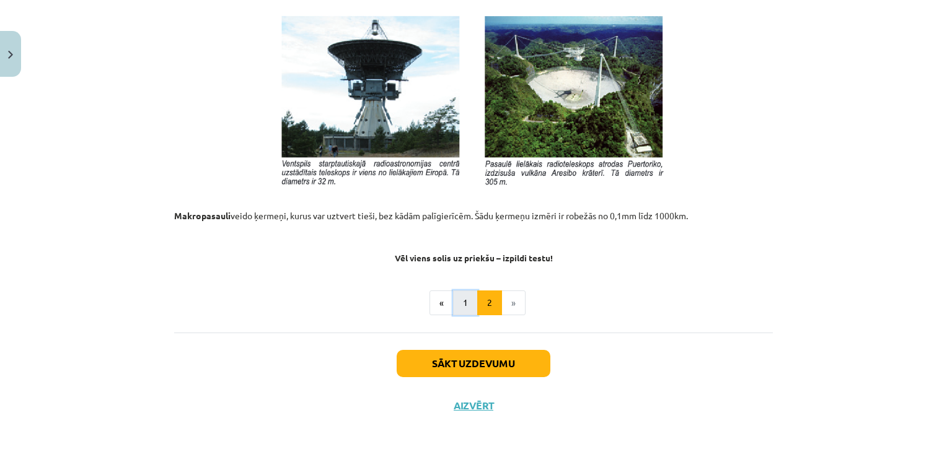
click at [462, 302] on button "1" at bounding box center [465, 303] width 25 height 25
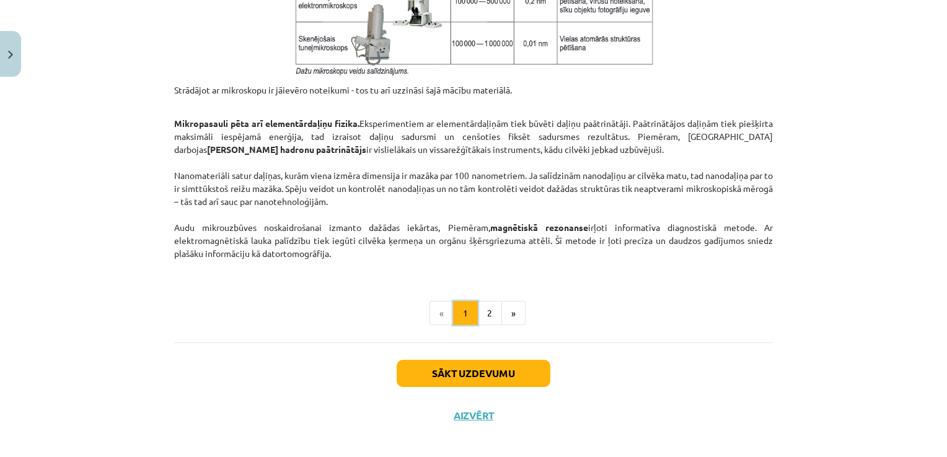
scroll to position [1047, 0]
click at [481, 311] on button "2" at bounding box center [489, 313] width 25 height 25
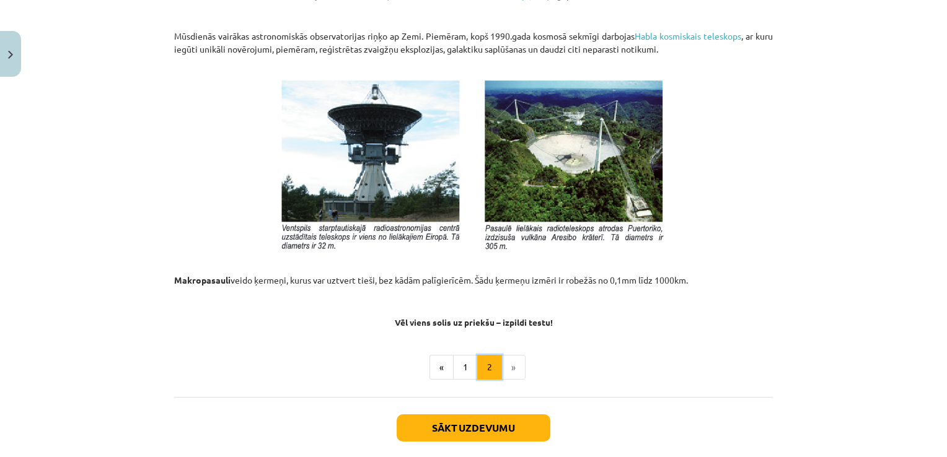
scroll to position [1301, 0]
